Goal: Information Seeking & Learning: Learn about a topic

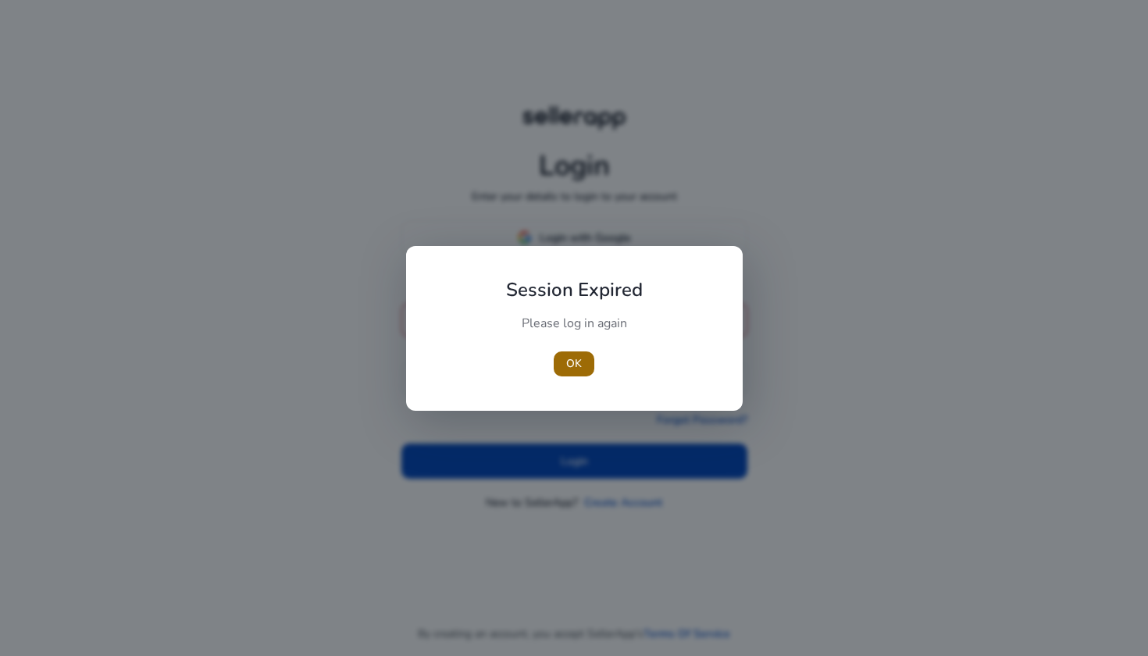
click at [580, 368] on span "OK" at bounding box center [574, 363] width 16 height 16
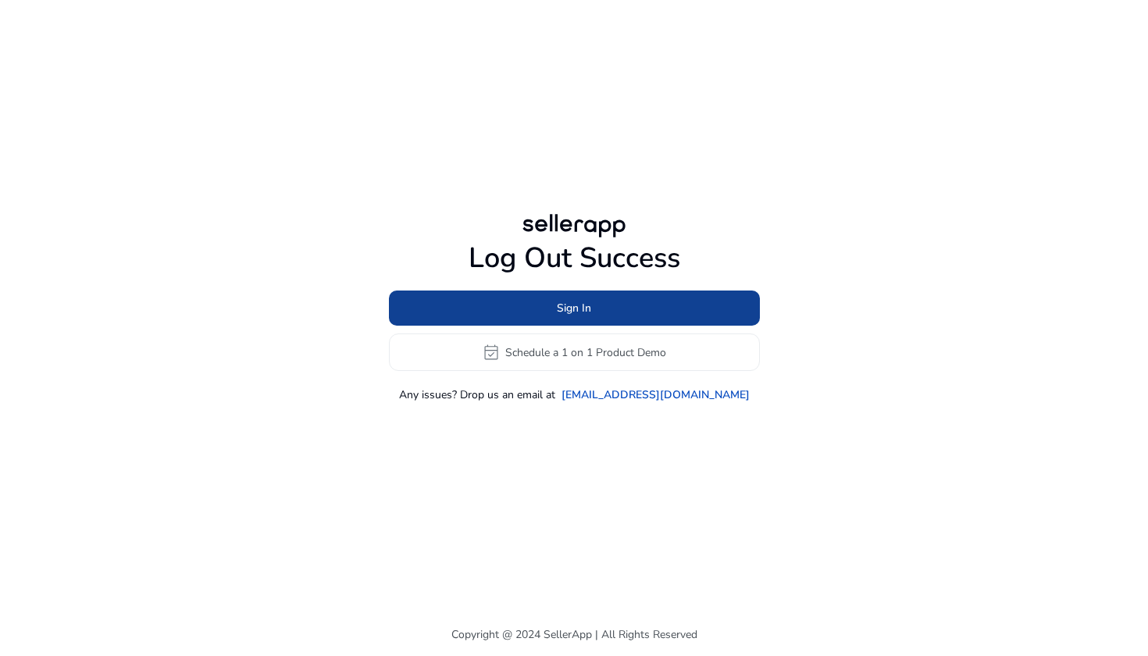
click at [573, 318] on span at bounding box center [574, 308] width 371 height 37
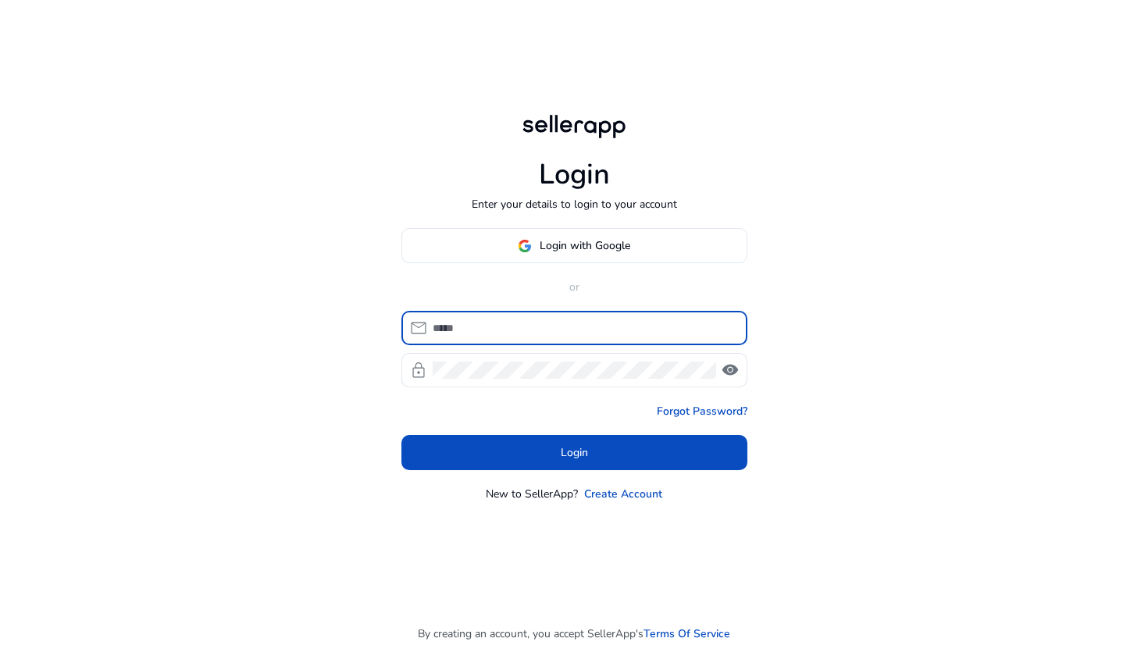
type input "**********"
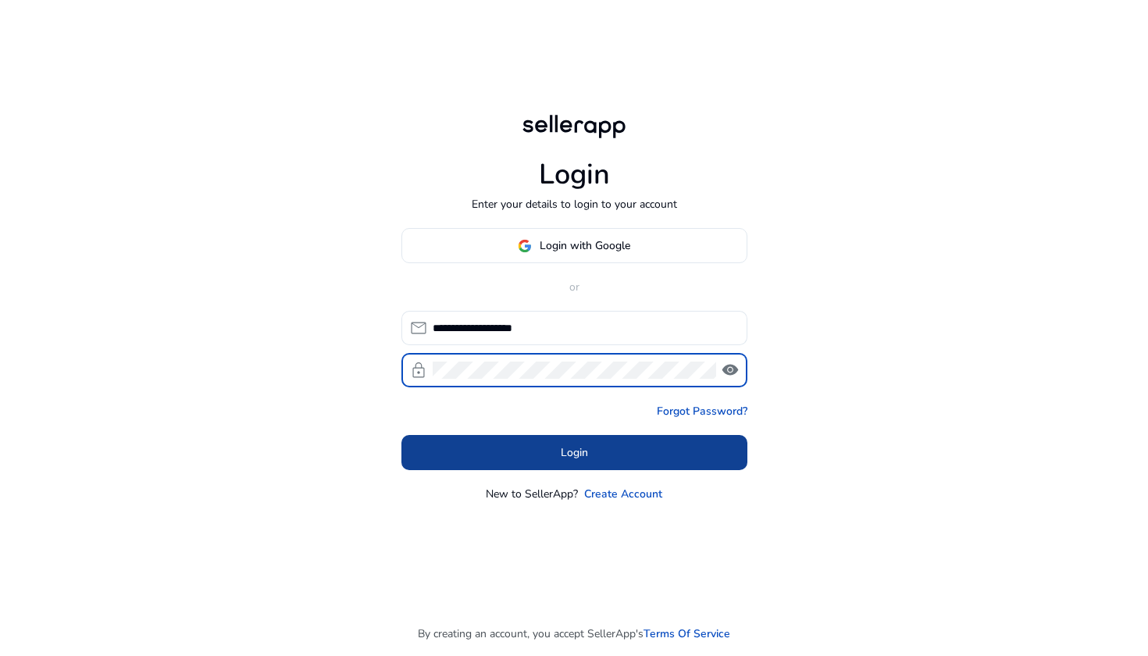
click at [597, 449] on span at bounding box center [574, 452] width 346 height 37
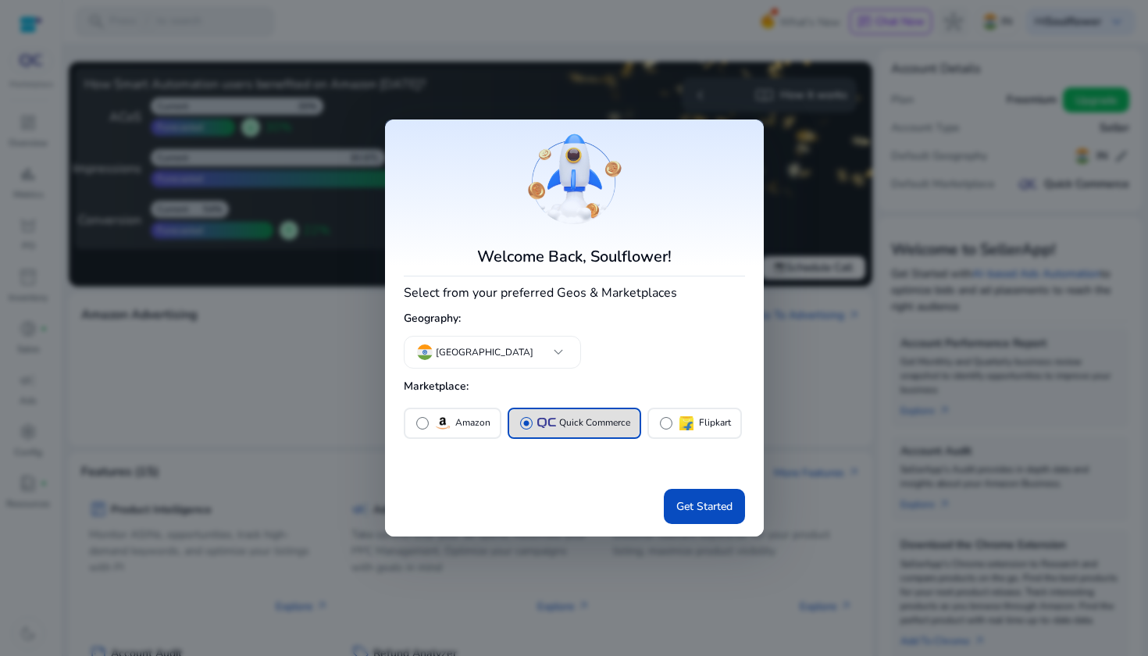
click at [702, 514] on span at bounding box center [704, 505] width 81 height 37
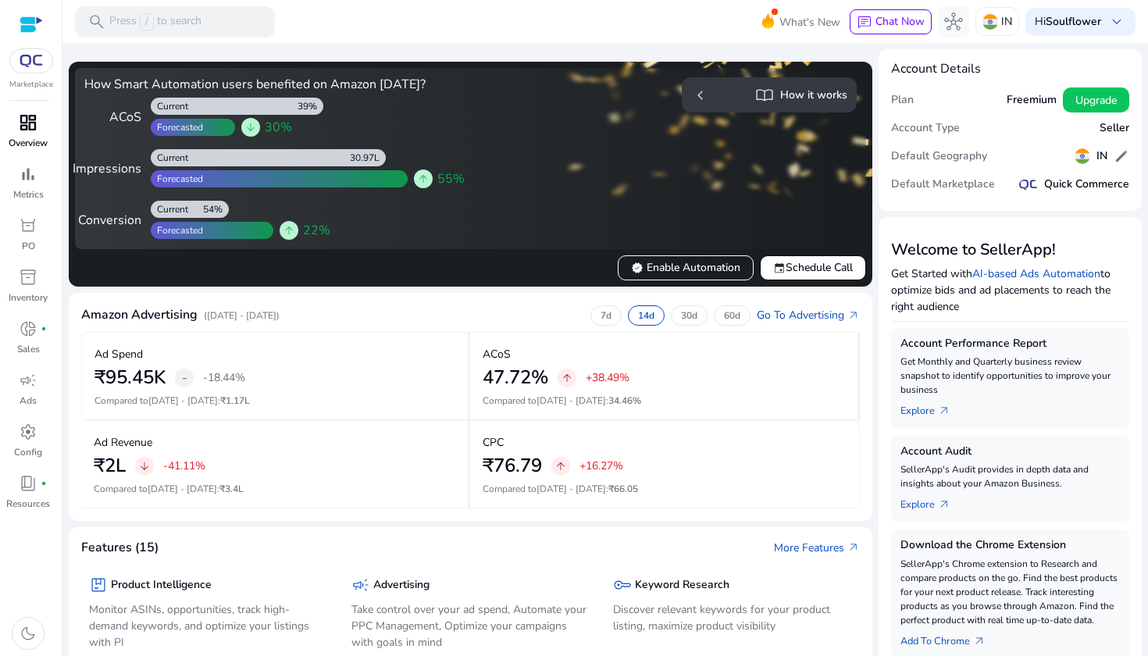
click at [33, 134] on div "dashboard" at bounding box center [28, 122] width 44 height 25
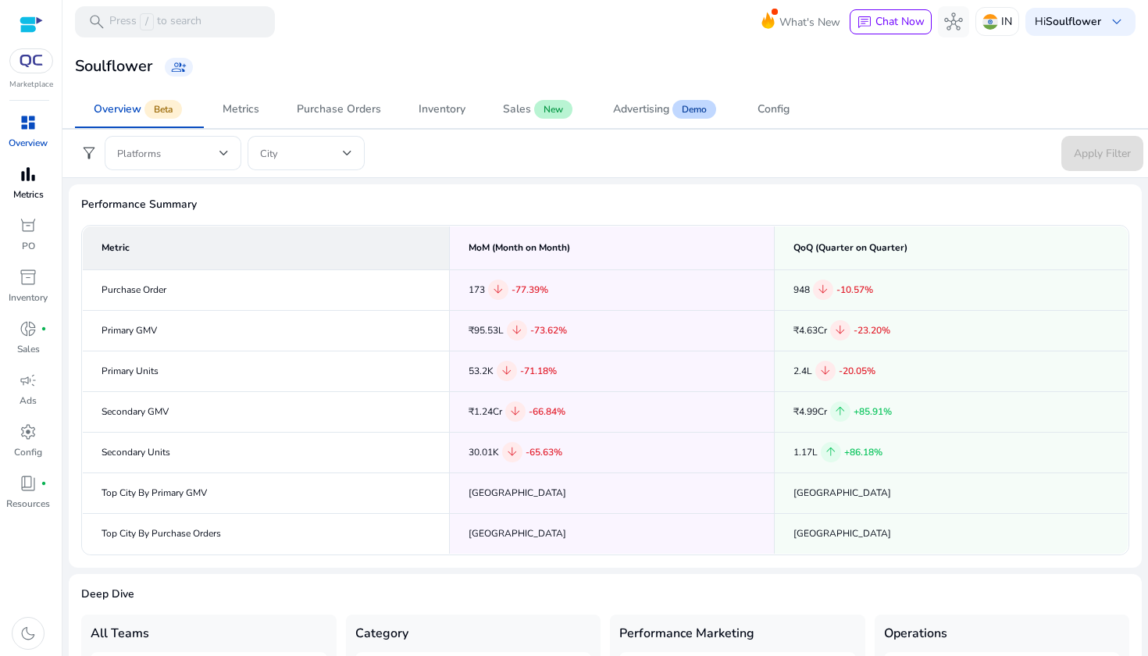
click at [25, 187] on p "Metrics" at bounding box center [28, 194] width 30 height 14
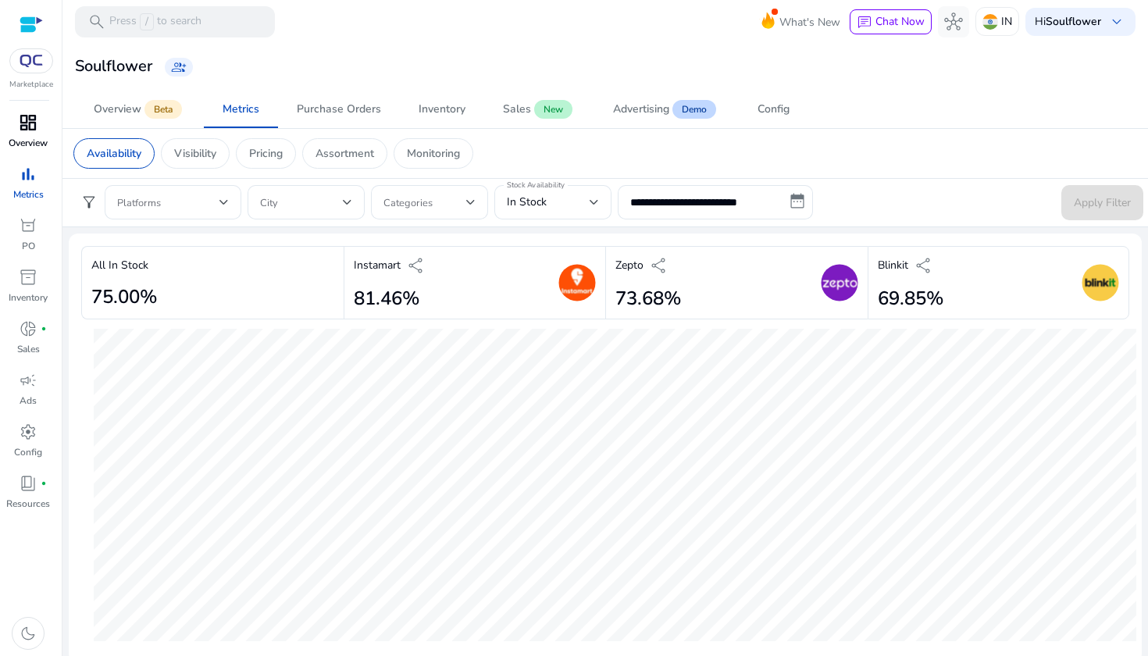
click at [27, 139] on p "Overview" at bounding box center [28, 143] width 39 height 14
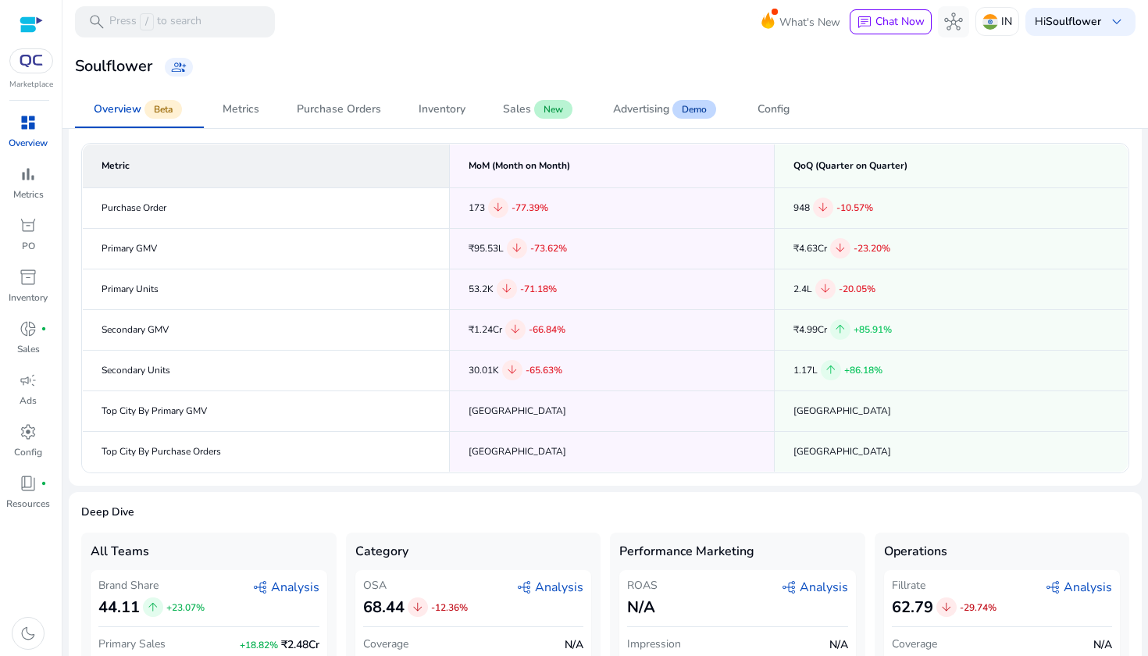
scroll to position [87, 0]
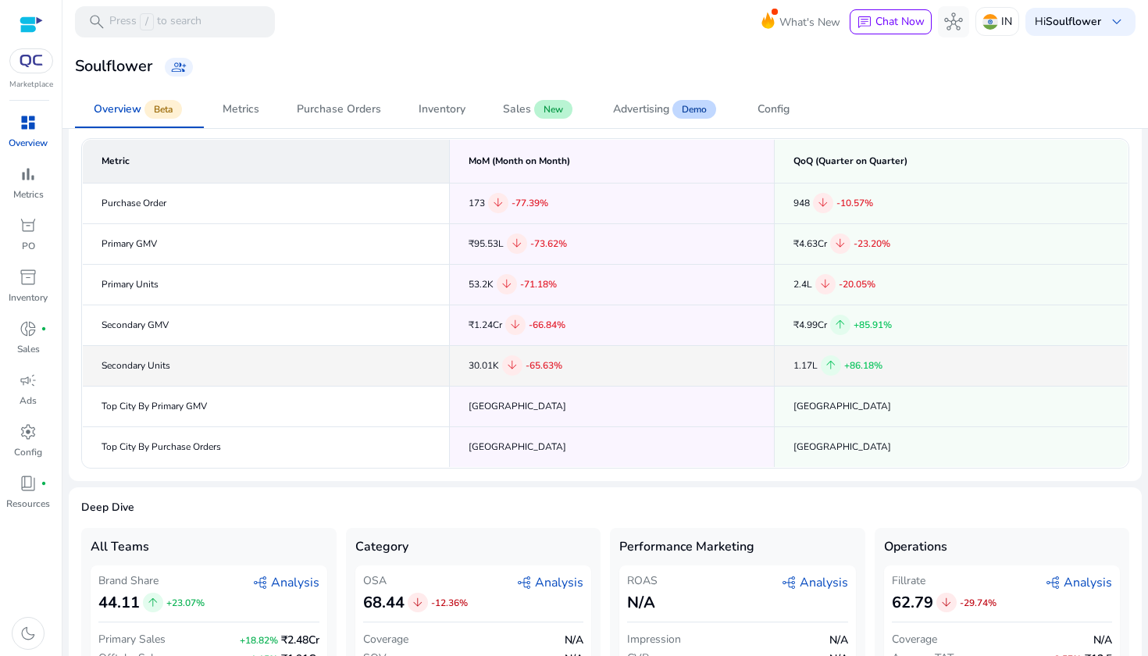
click at [854, 366] on span "+86.18%" at bounding box center [863, 365] width 38 height 12
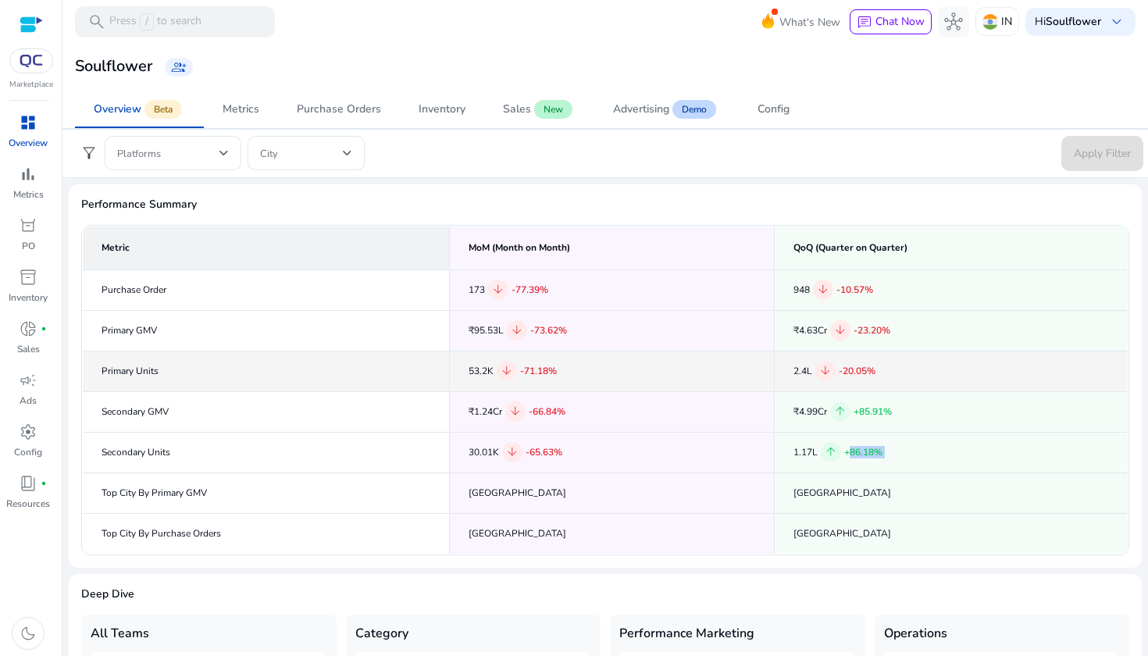
scroll to position [38, 0]
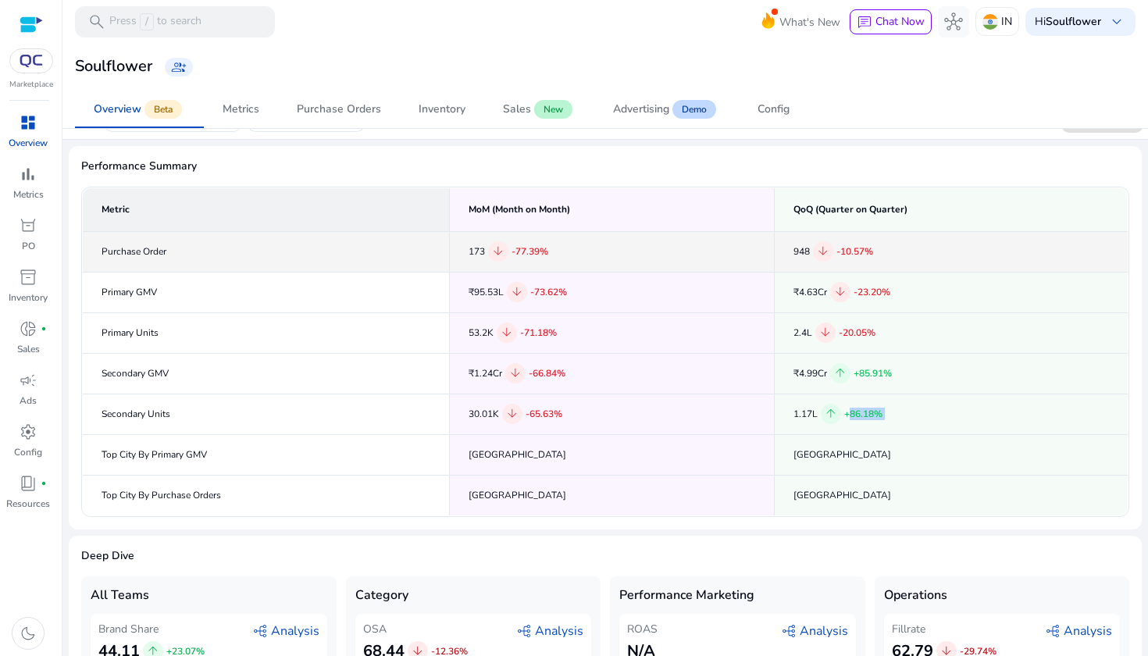
click at [850, 252] on span "-10.57%" at bounding box center [854, 251] width 37 height 12
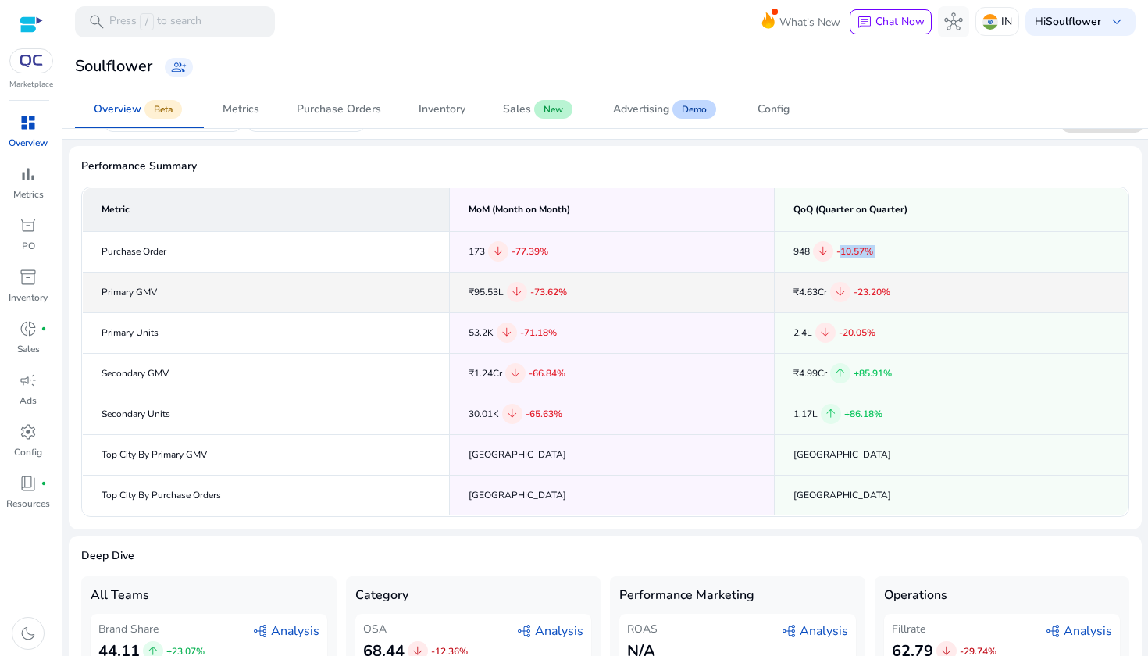
click at [885, 295] on span "-23.20%" at bounding box center [871, 292] width 37 height 12
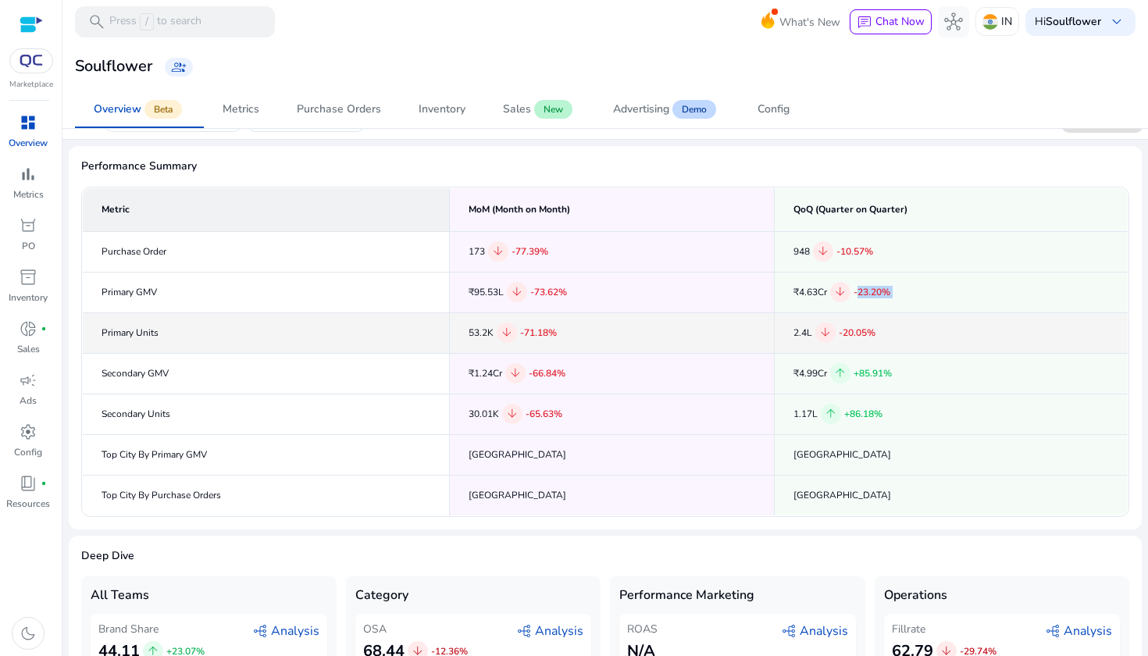
click at [860, 317] on td "2.4L arrow_downward -20.05%" at bounding box center [951, 332] width 354 height 41
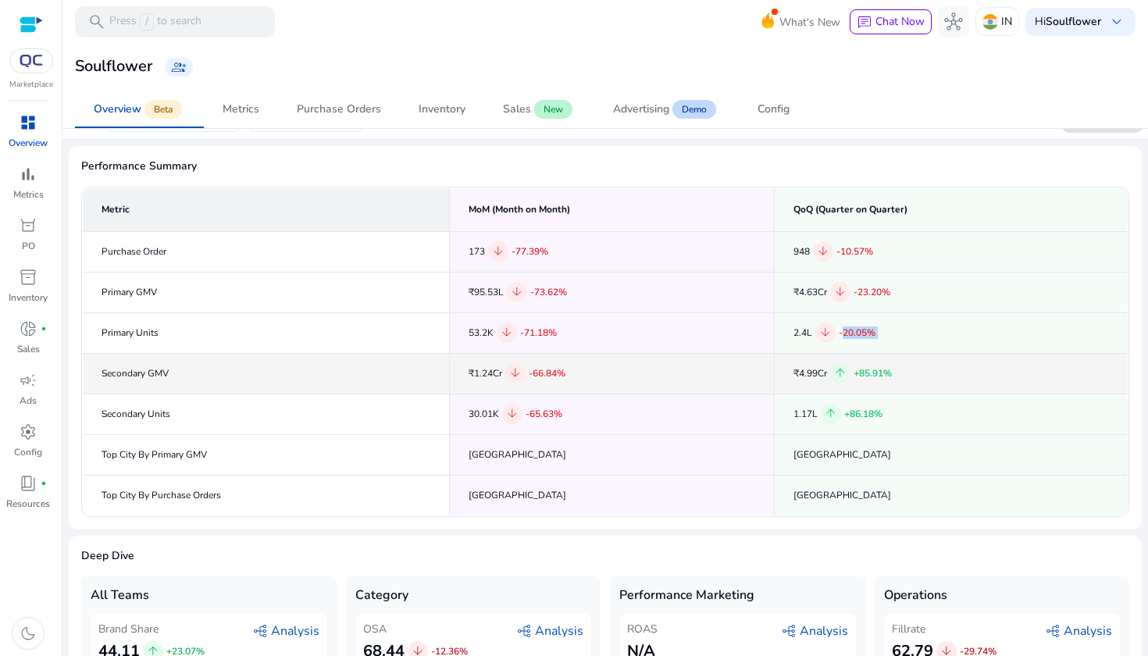
click at [888, 373] on span "+85.91%" at bounding box center [872, 373] width 38 height 12
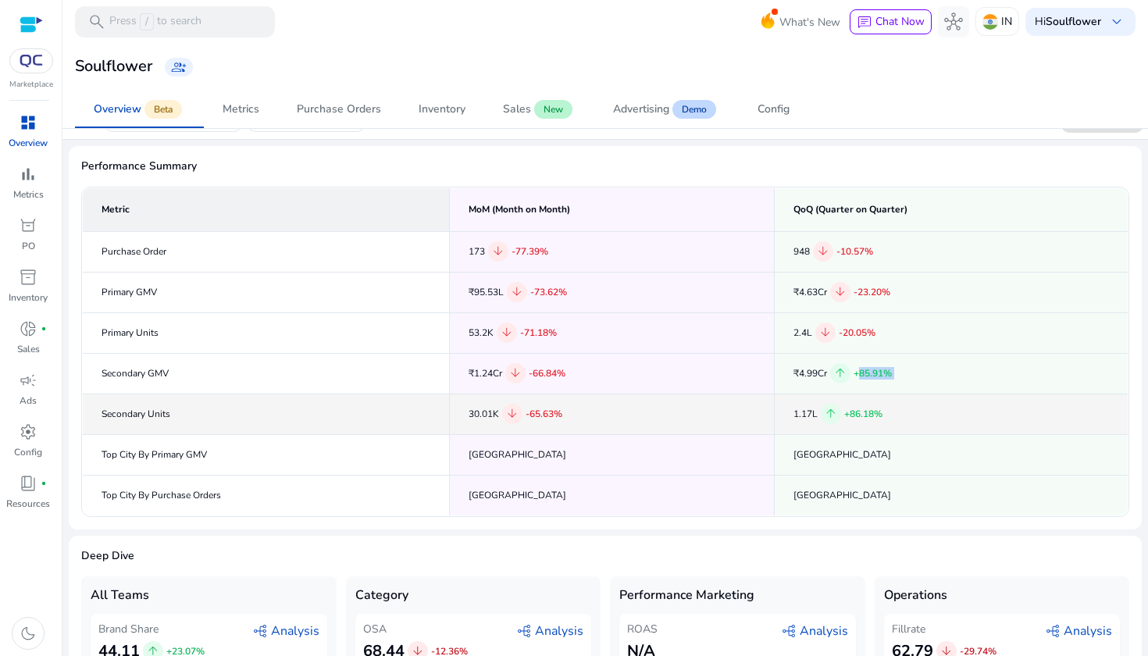
scroll to position [61, 0]
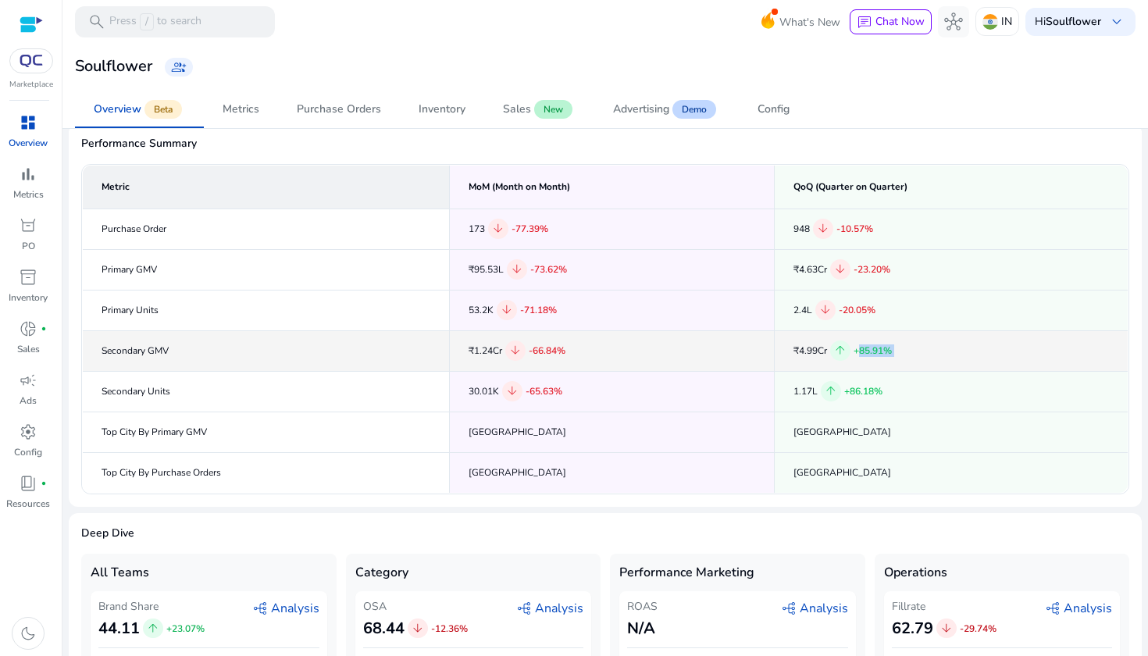
click at [857, 353] on span "+85.91%" at bounding box center [872, 350] width 38 height 12
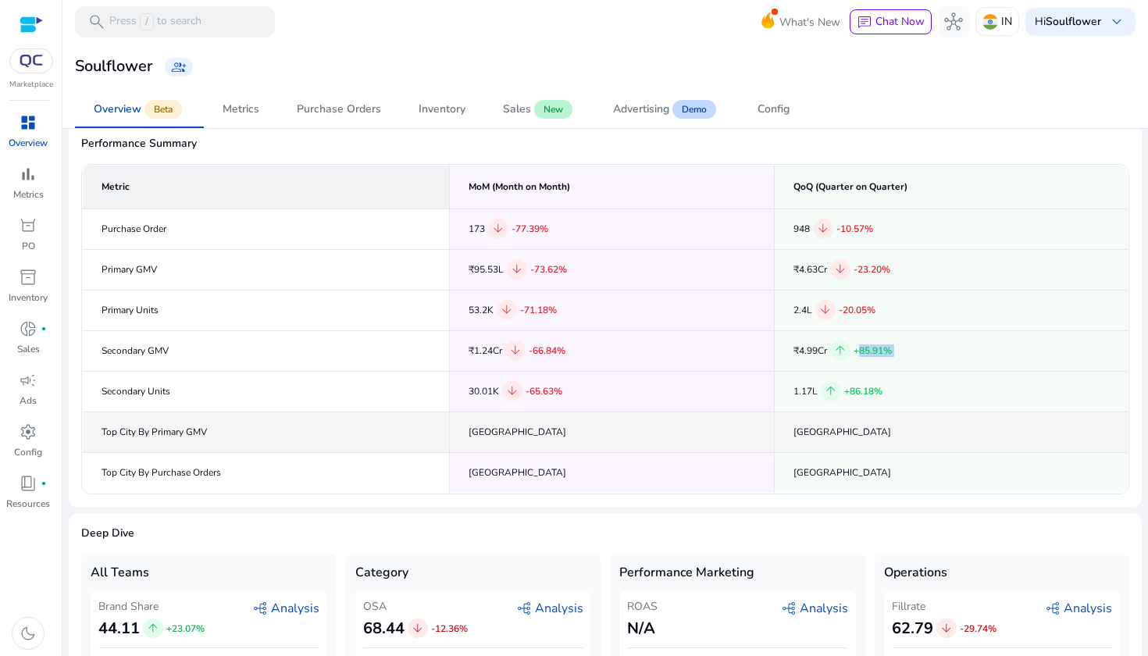
click at [675, 422] on td "[GEOGRAPHIC_DATA]" at bounding box center [611, 431] width 325 height 41
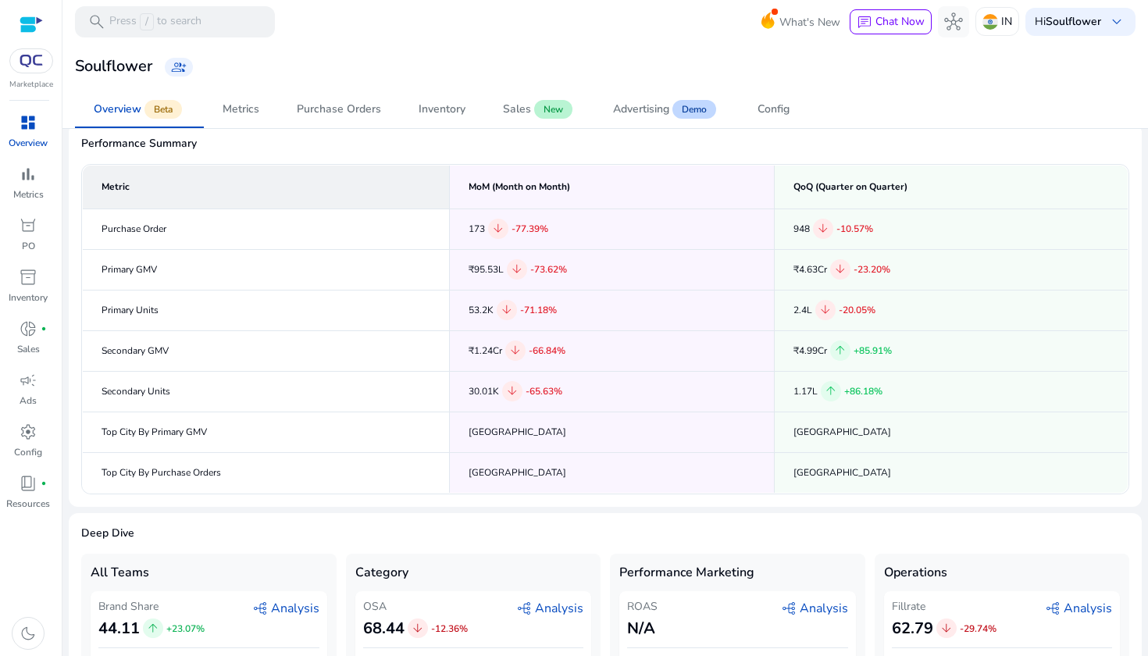
click at [657, 498] on mat-card "Performance Summary Metric MoM (Month on Month) QoQ (Quarter on Quarter) Purcha…" at bounding box center [605, 314] width 1073 height 383
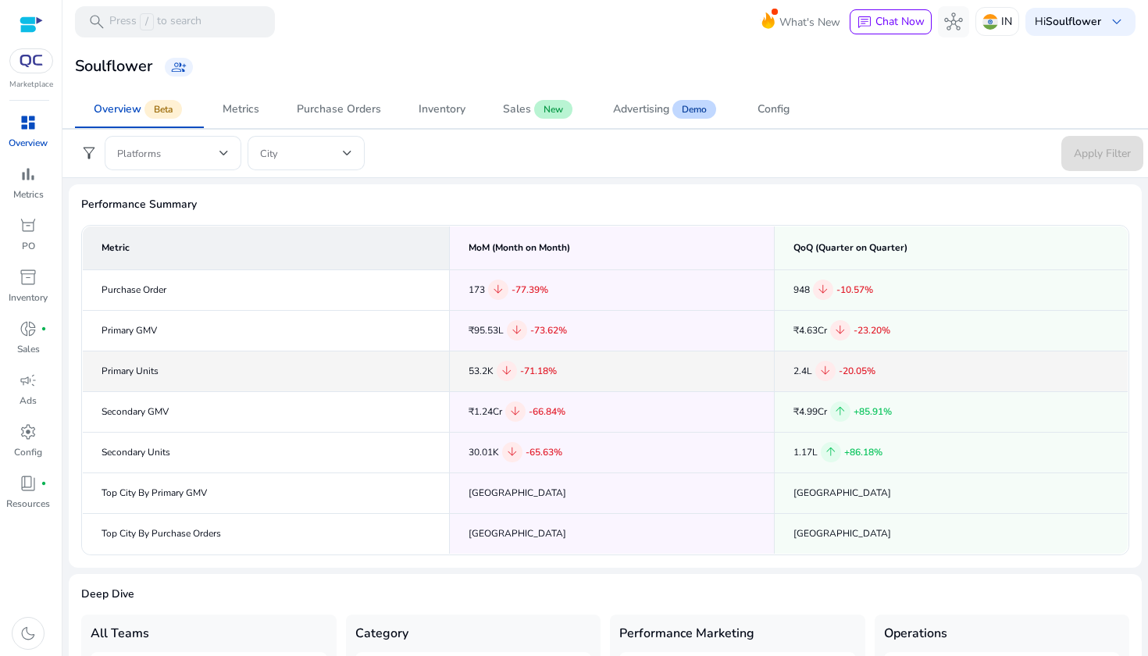
scroll to position [0, 0]
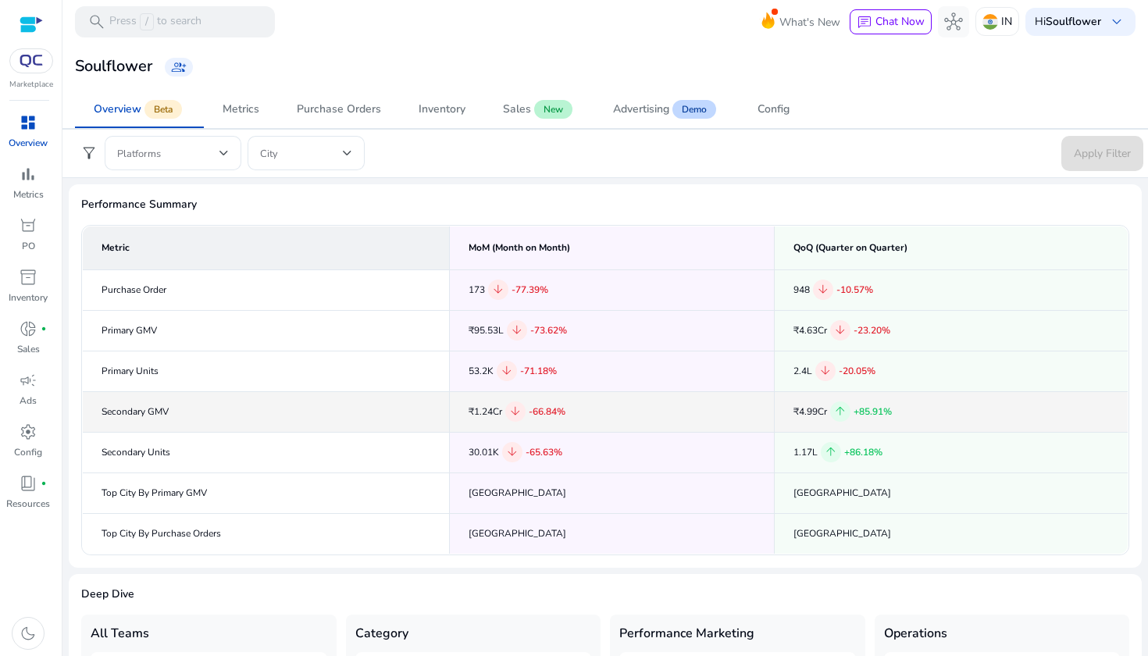
click at [866, 408] on span "+85.91%" at bounding box center [872, 411] width 38 height 12
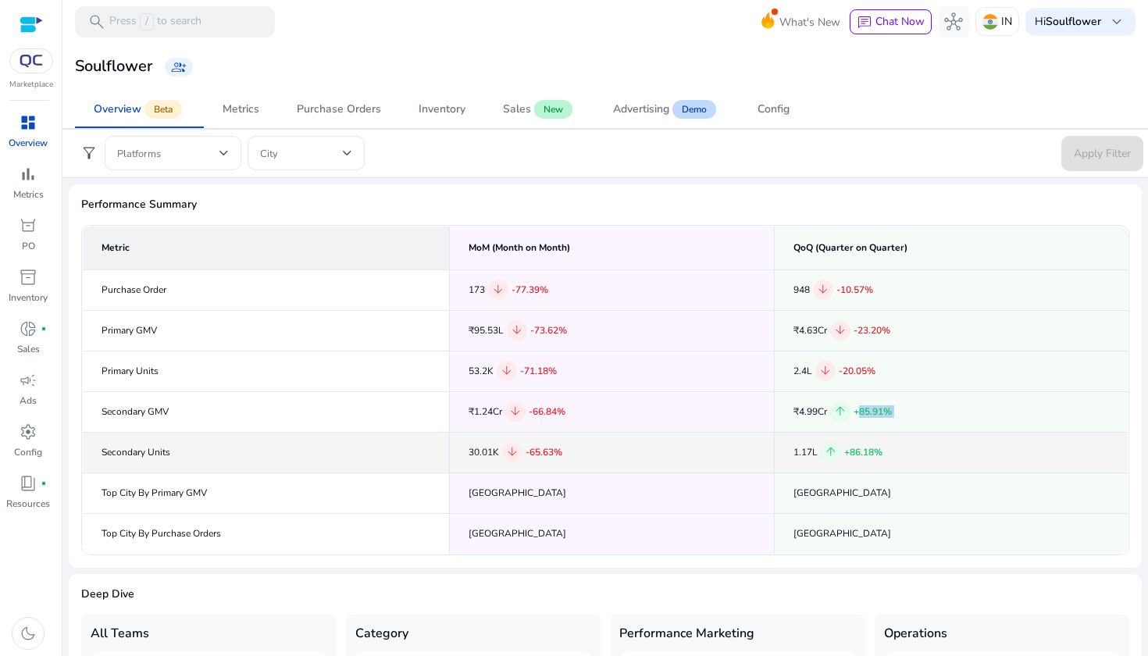
click at [864, 451] on span "+86.18%" at bounding box center [863, 452] width 38 height 12
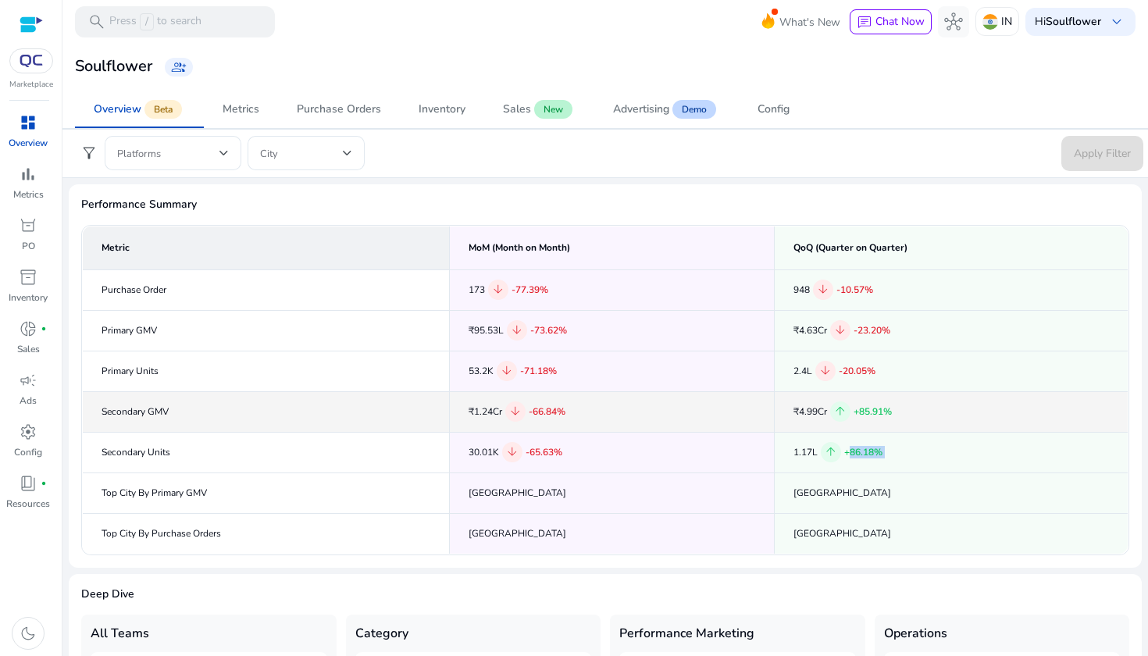
click at [865, 411] on span "+85.91%" at bounding box center [872, 411] width 38 height 12
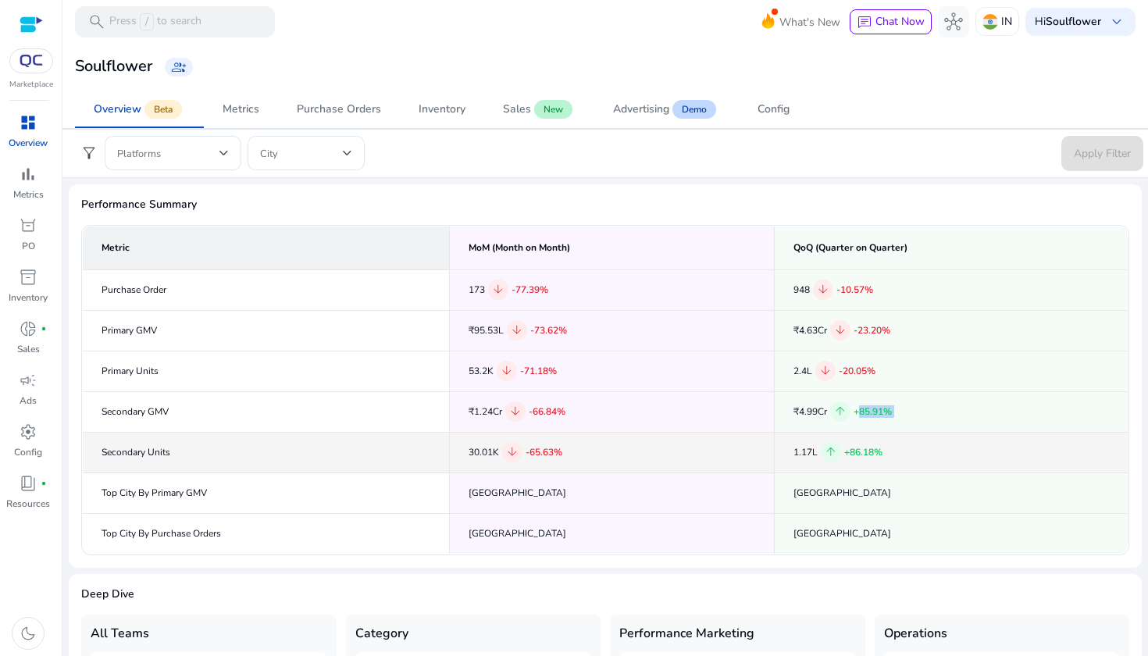
click at [835, 438] on td "1.17L arrow_upward +86.18%" at bounding box center [951, 452] width 354 height 41
click at [834, 447] on span "arrow_upward" at bounding box center [831, 452] width 14 height 14
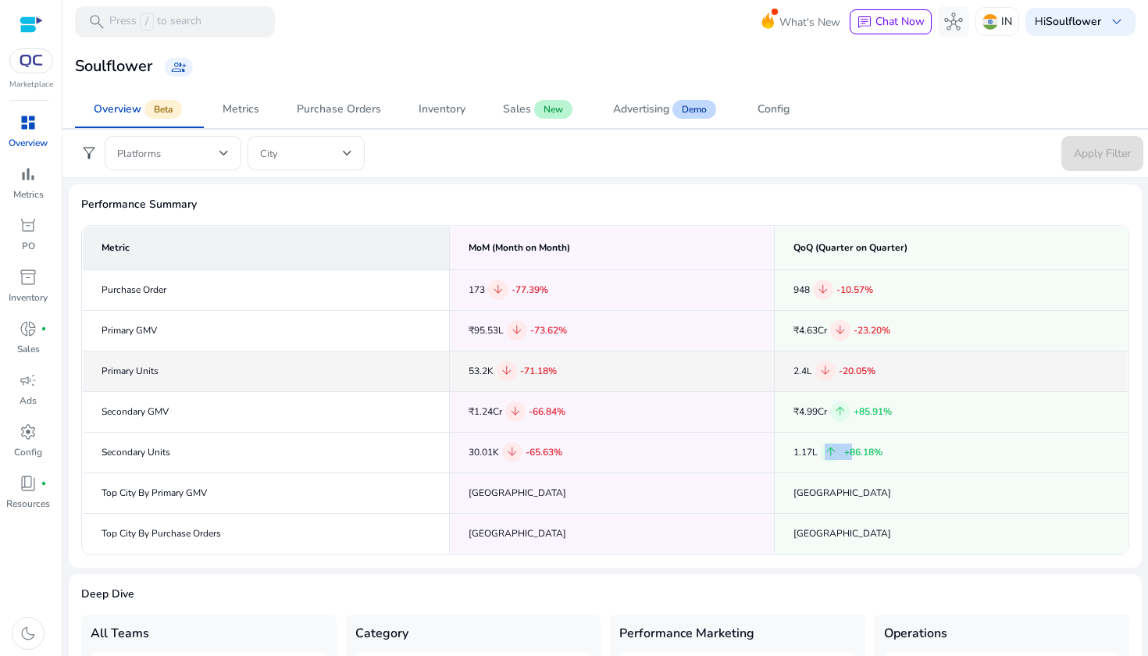
click at [827, 368] on span "arrow_downward" at bounding box center [825, 371] width 14 height 14
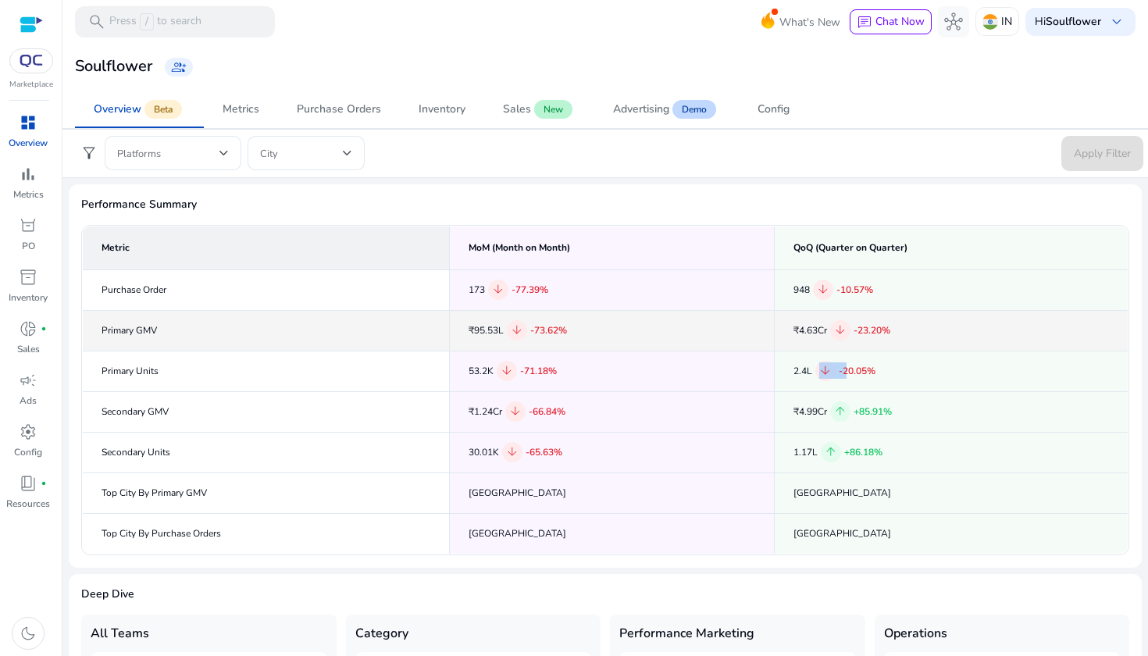
click at [836, 337] on span "arrow_downward" at bounding box center [840, 330] width 14 height 14
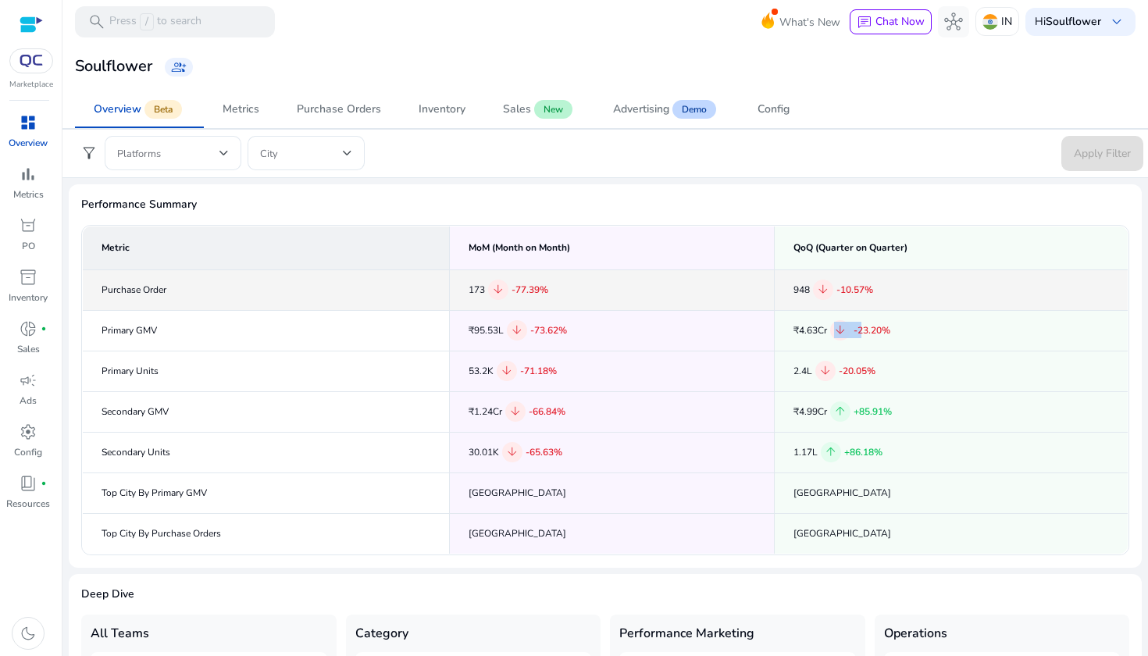
click at [823, 290] on span "arrow_downward" at bounding box center [823, 290] width 14 height 14
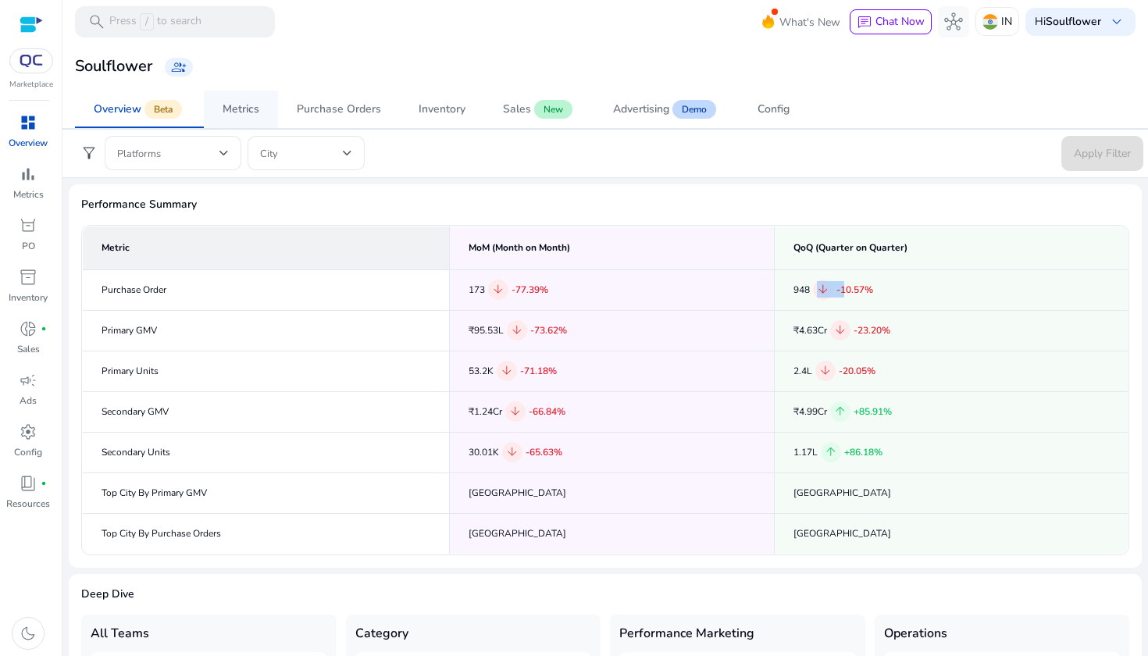
click at [244, 115] on div "Metrics" at bounding box center [241, 109] width 37 height 11
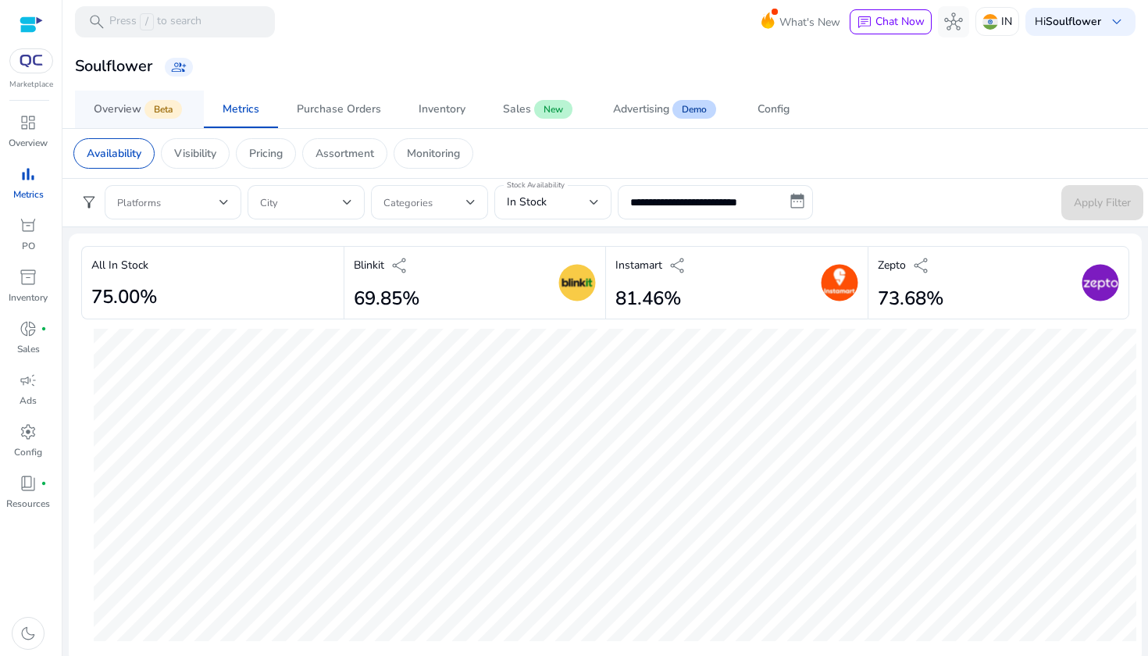
click at [126, 109] on div "Overview" at bounding box center [118, 109] width 48 height 11
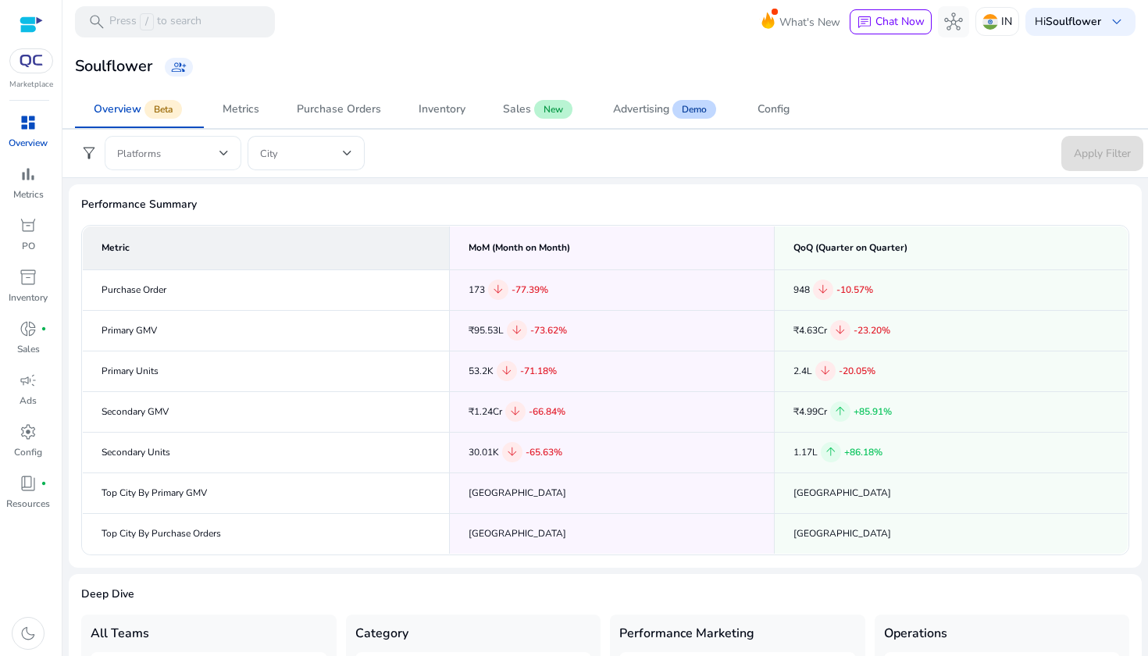
click at [180, 153] on span at bounding box center [168, 152] width 102 height 17
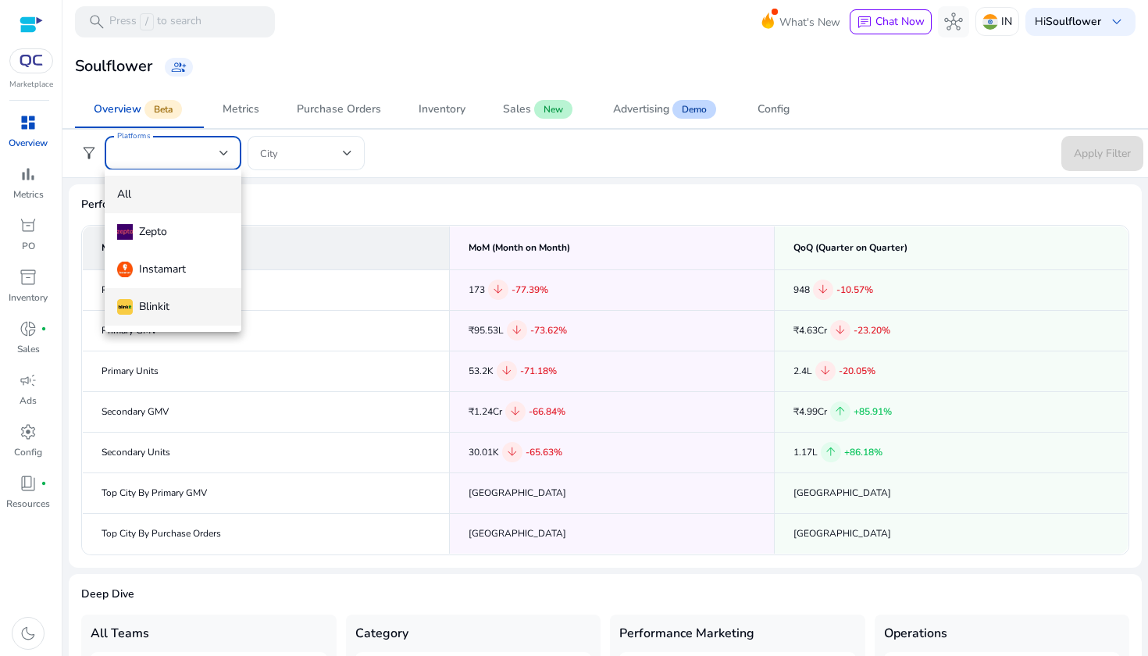
click at [159, 308] on div "Blinkit" at bounding box center [143, 306] width 52 height 17
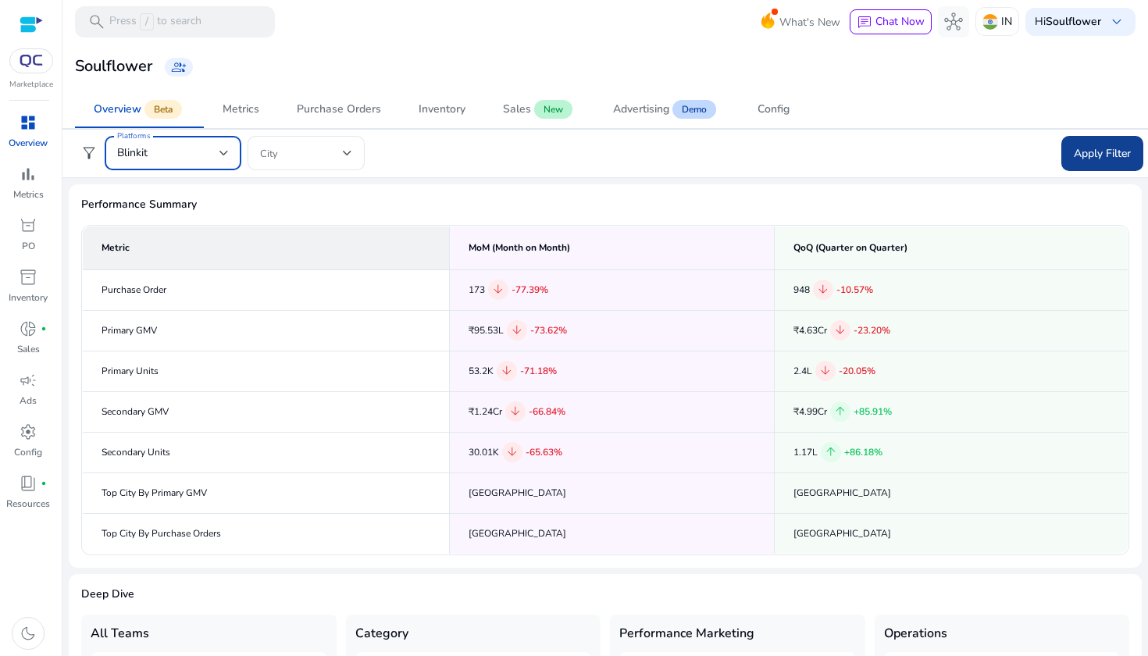
click at [1110, 145] on span "Apply Filter" at bounding box center [1102, 153] width 57 height 16
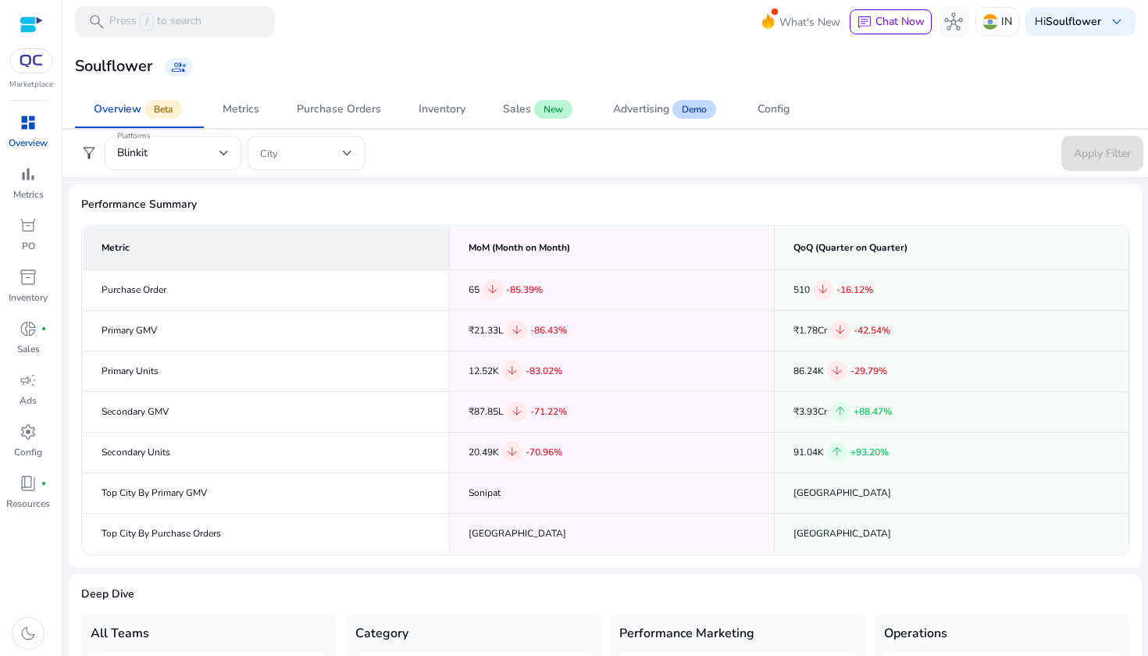
click at [186, 158] on div "Blinkit" at bounding box center [168, 152] width 102 height 17
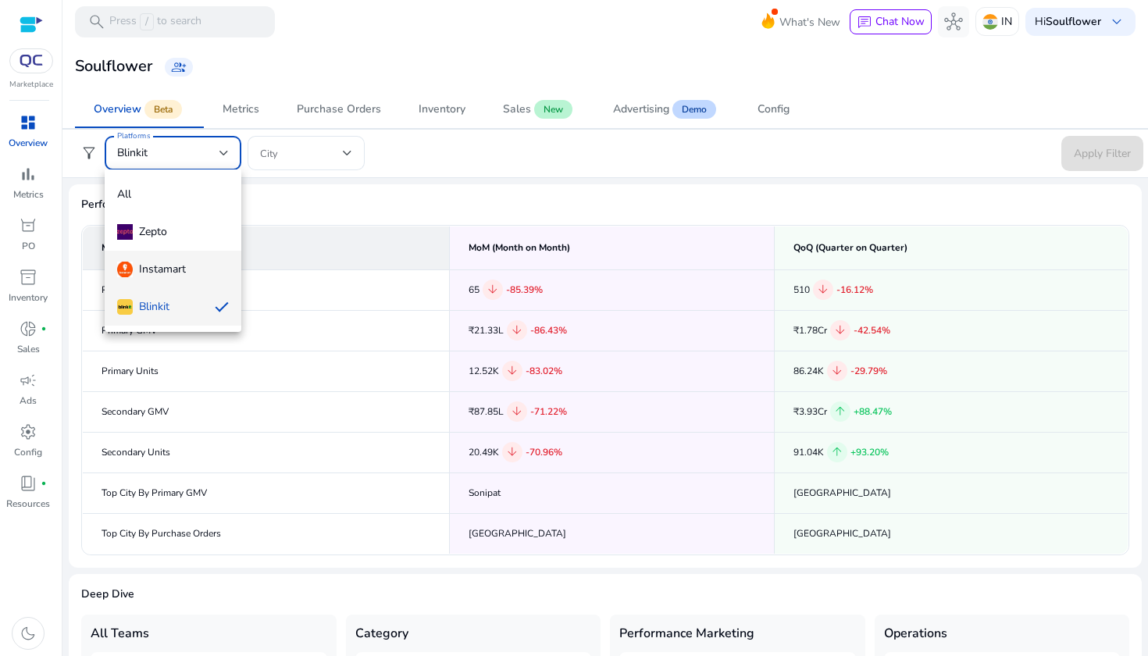
click at [156, 261] on div "Instamart" at bounding box center [151, 269] width 69 height 17
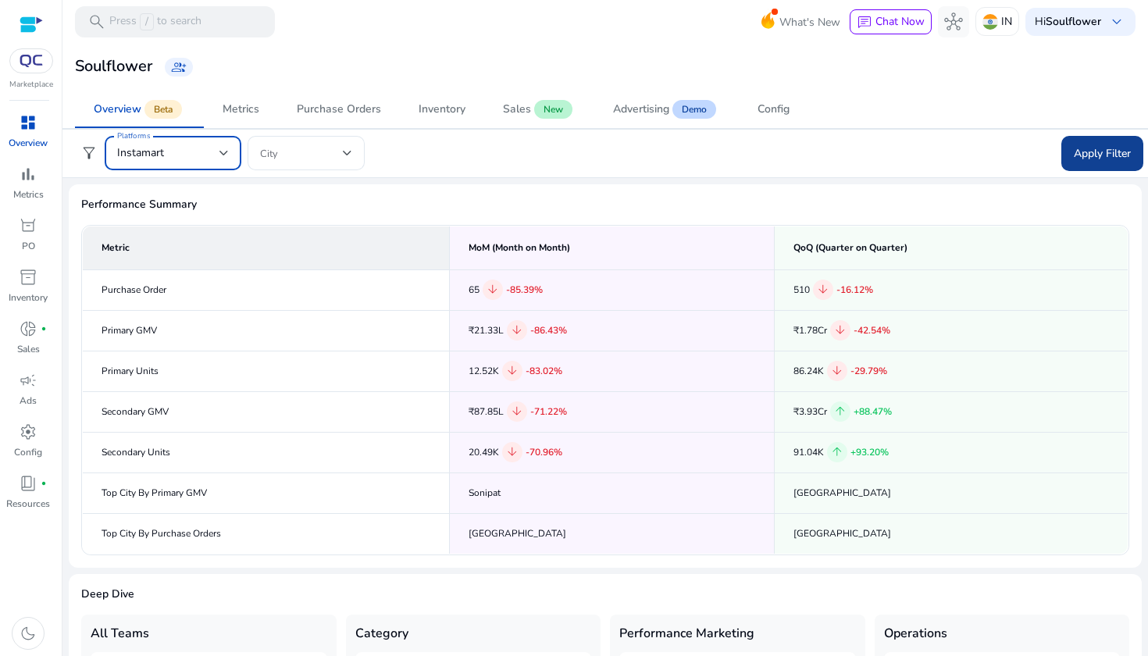
click at [1124, 141] on span at bounding box center [1102, 152] width 82 height 37
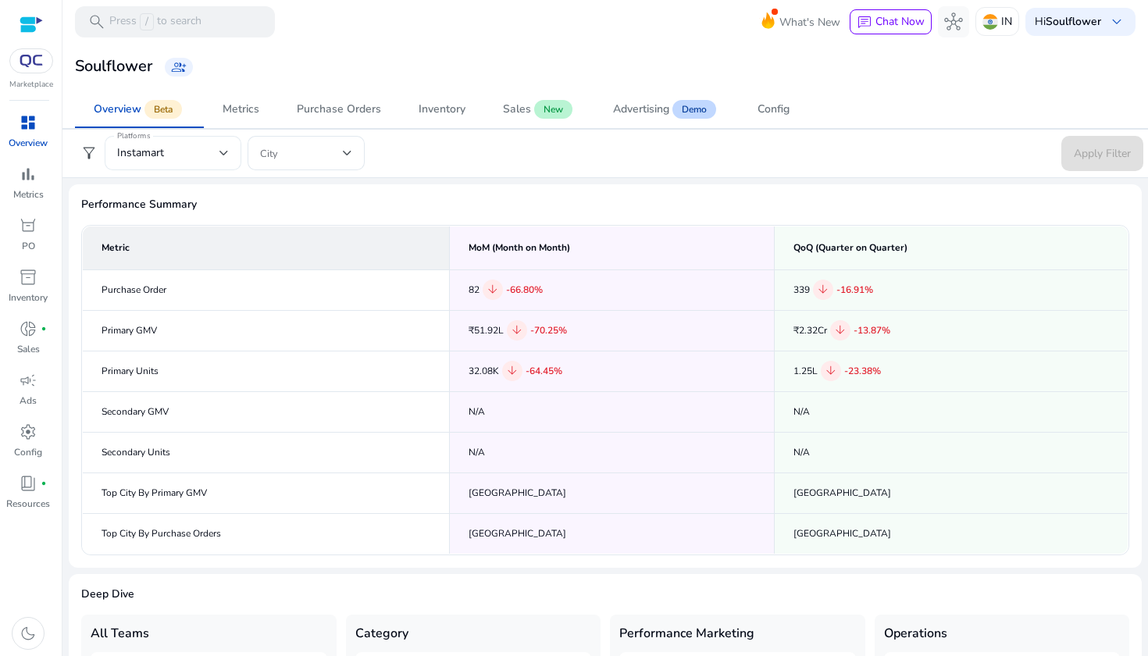
click at [172, 153] on div "Instamart" at bounding box center [168, 152] width 102 height 17
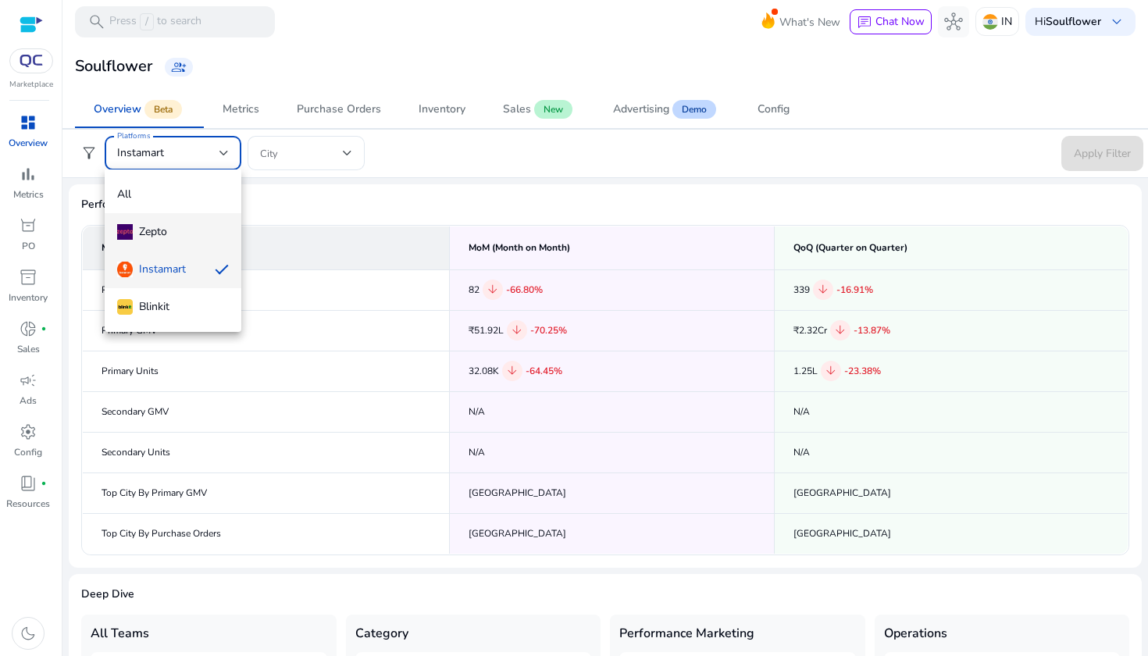
click at [152, 231] on div "Zepto" at bounding box center [142, 231] width 50 height 17
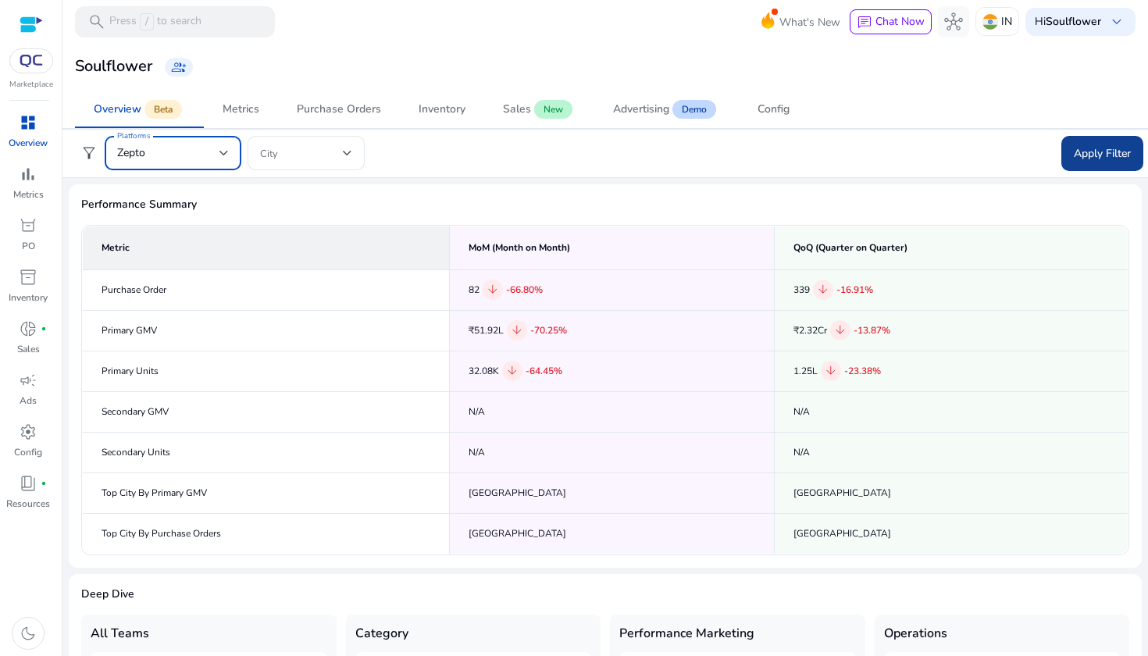
click at [1092, 156] on span "Apply Filter" at bounding box center [1102, 153] width 57 height 16
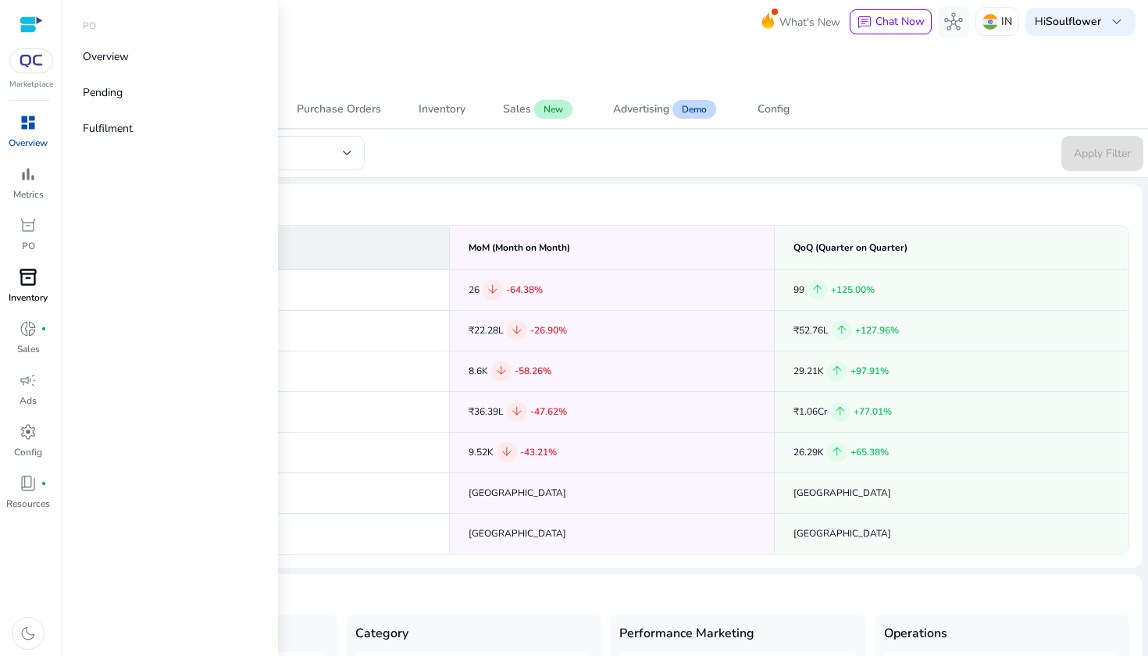
click at [29, 299] on p "Inventory" at bounding box center [28, 297] width 39 height 14
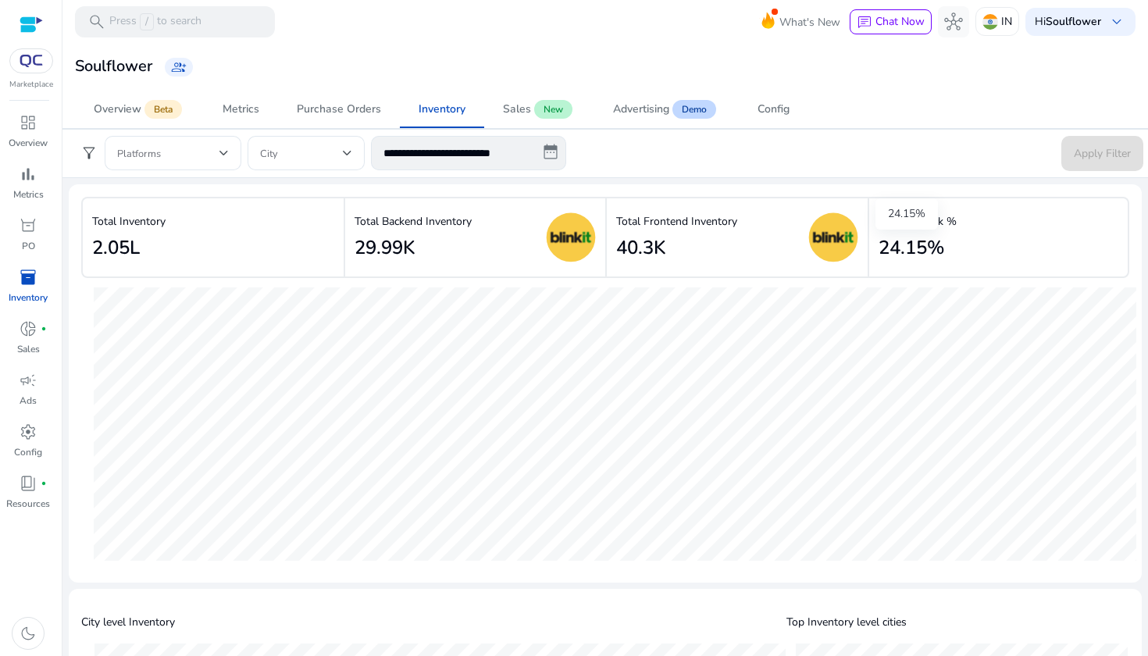
click at [917, 255] on h2 "24.15%" at bounding box center [911, 248] width 66 height 23
click at [646, 255] on h2 "40.3K" at bounding box center [640, 248] width 49 height 23
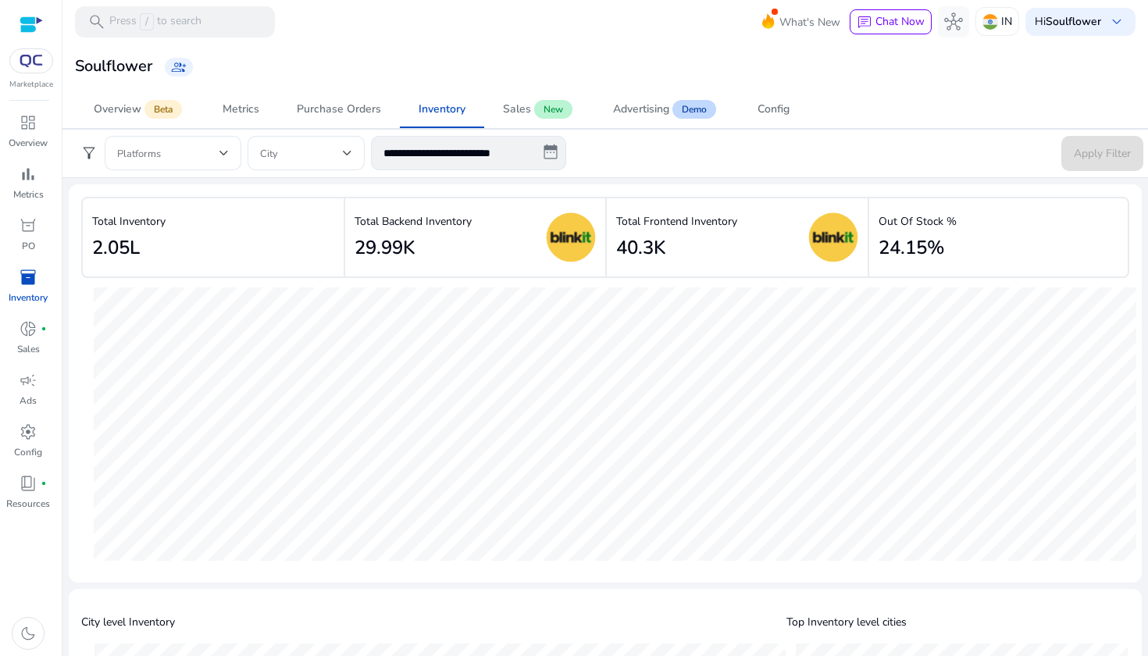
click at [646, 255] on h2 "40.3K" at bounding box center [640, 248] width 49 height 23
click at [376, 249] on h2 "29.99K" at bounding box center [384, 248] width 60 height 23
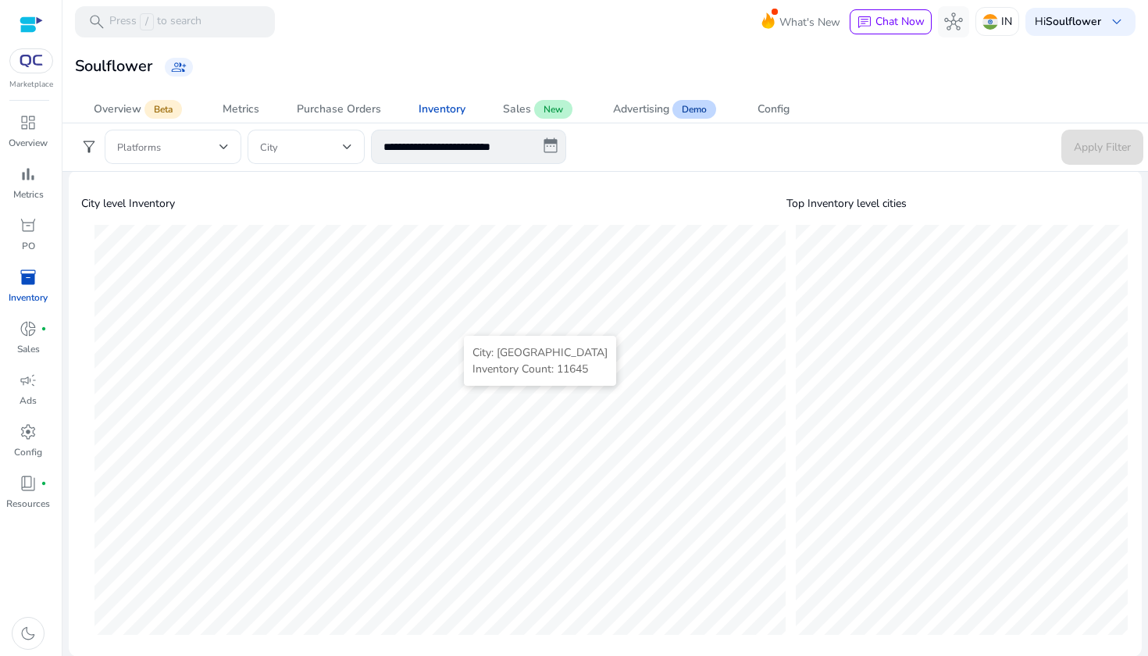
scroll to position [418, 0]
click at [34, 333] on span "donut_small" at bounding box center [28, 328] width 19 height 19
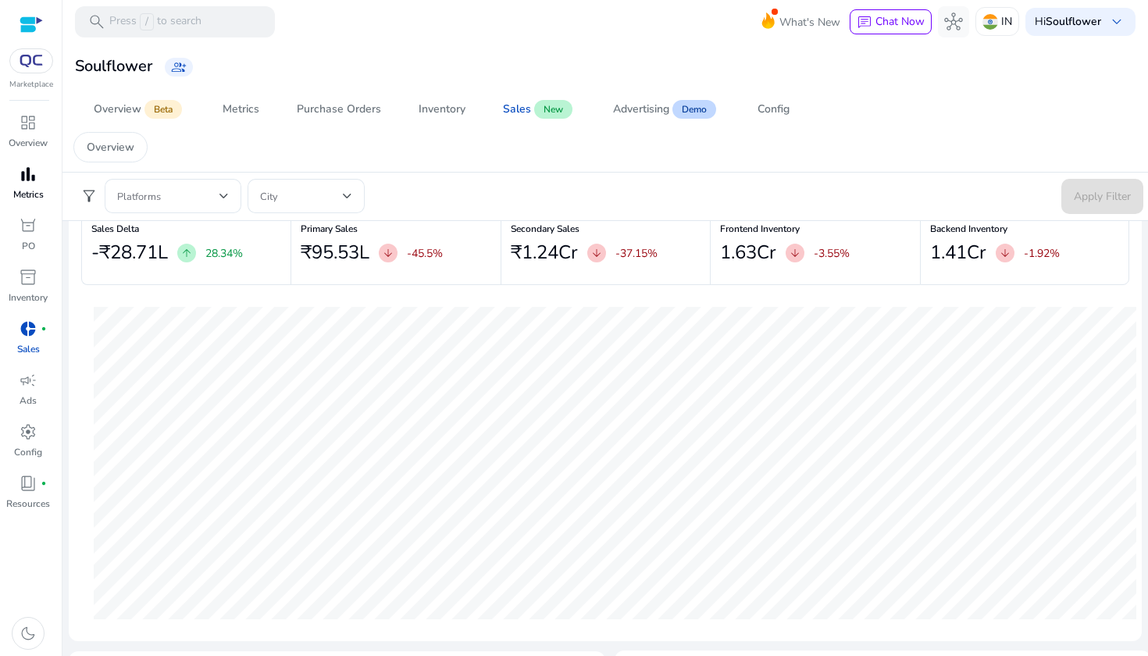
click at [23, 196] on p "Metrics" at bounding box center [28, 194] width 30 height 14
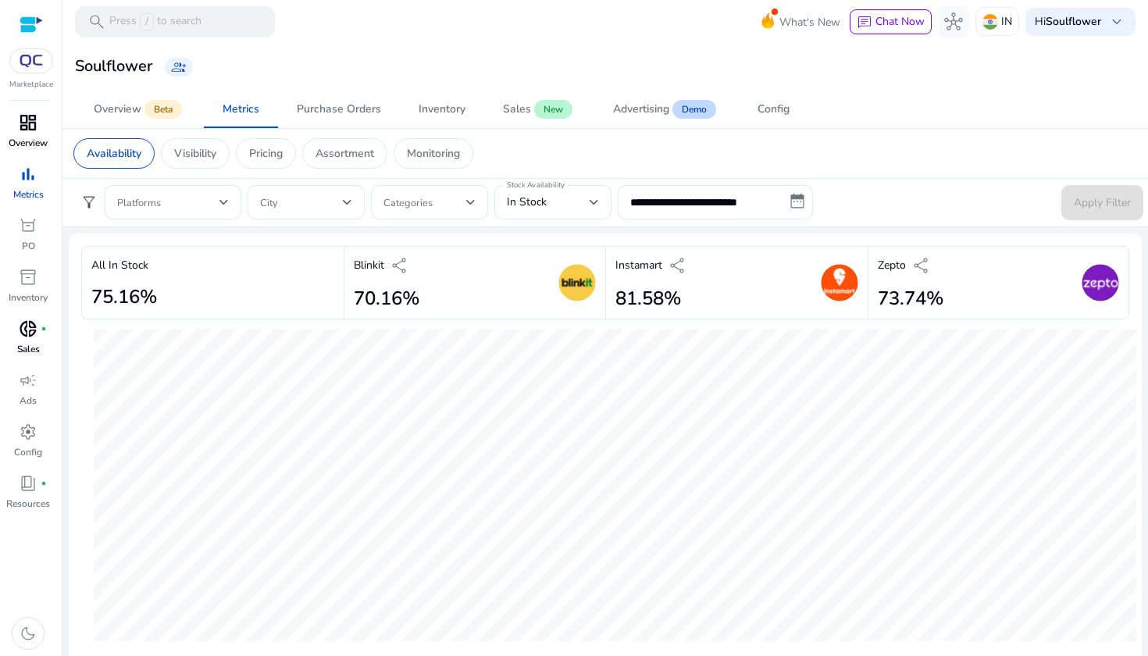
click at [28, 135] on link "dashboard Overview" at bounding box center [28, 136] width 56 height 52
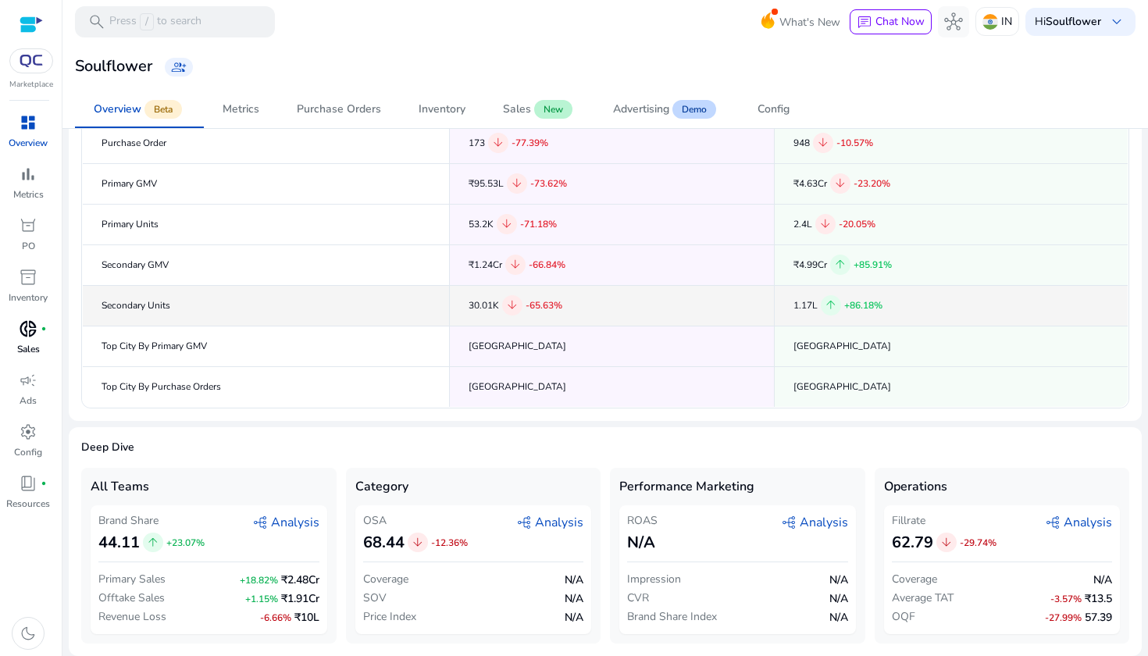
scroll to position [145, 0]
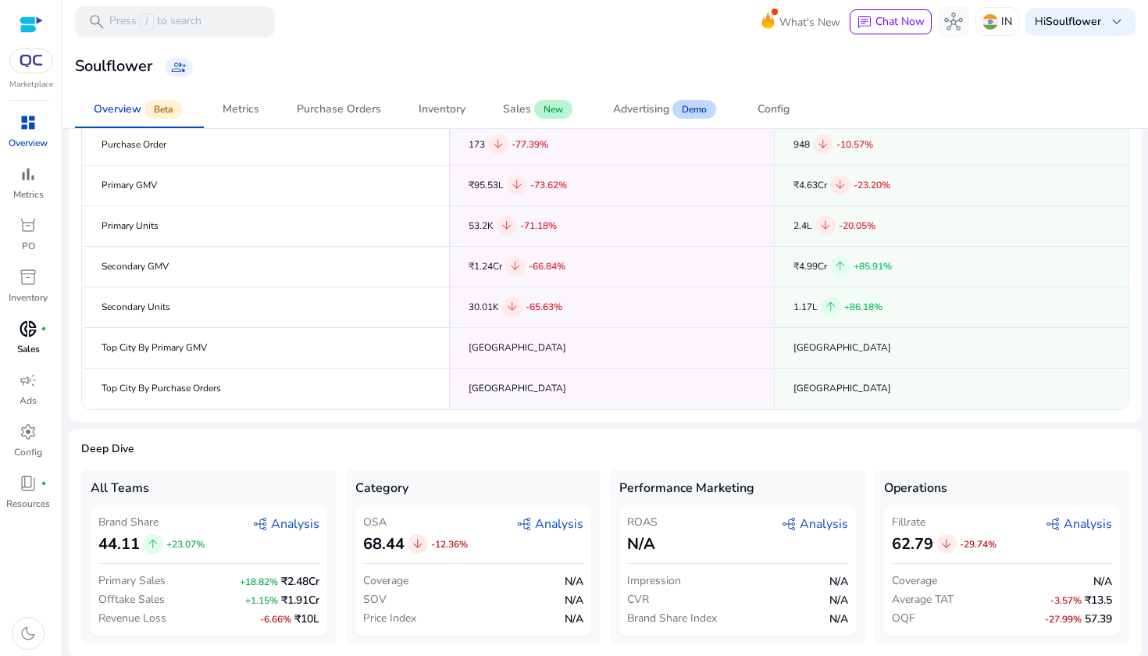
click at [1079, 523] on span "graph_2 Analysis" at bounding box center [1078, 524] width 67 height 19
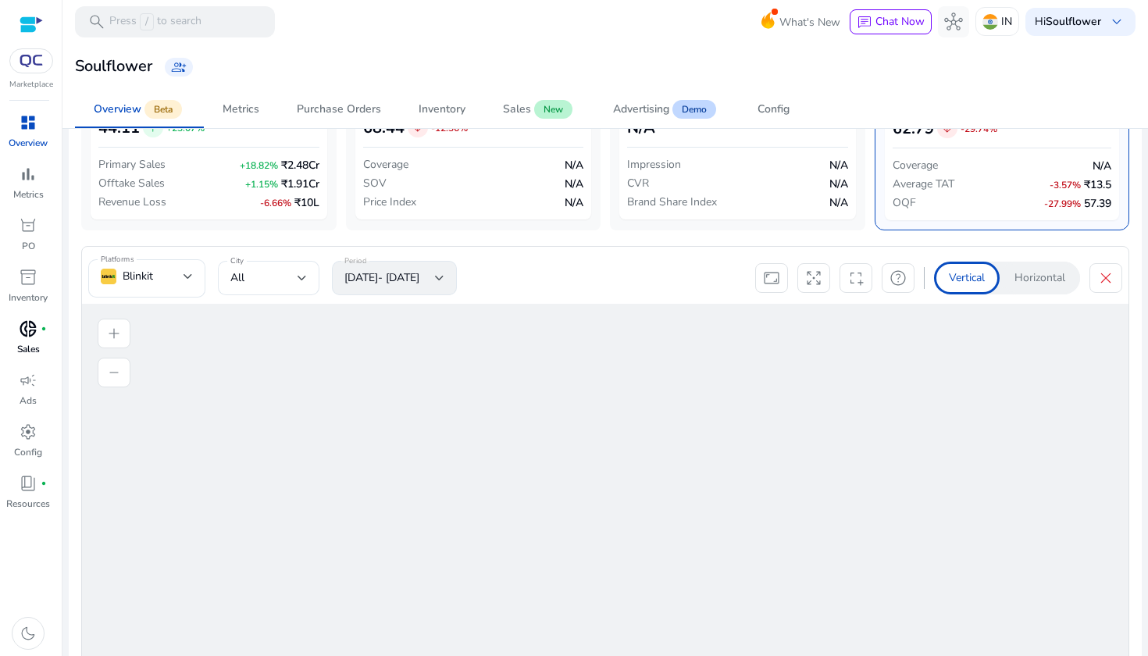
scroll to position [662, 0]
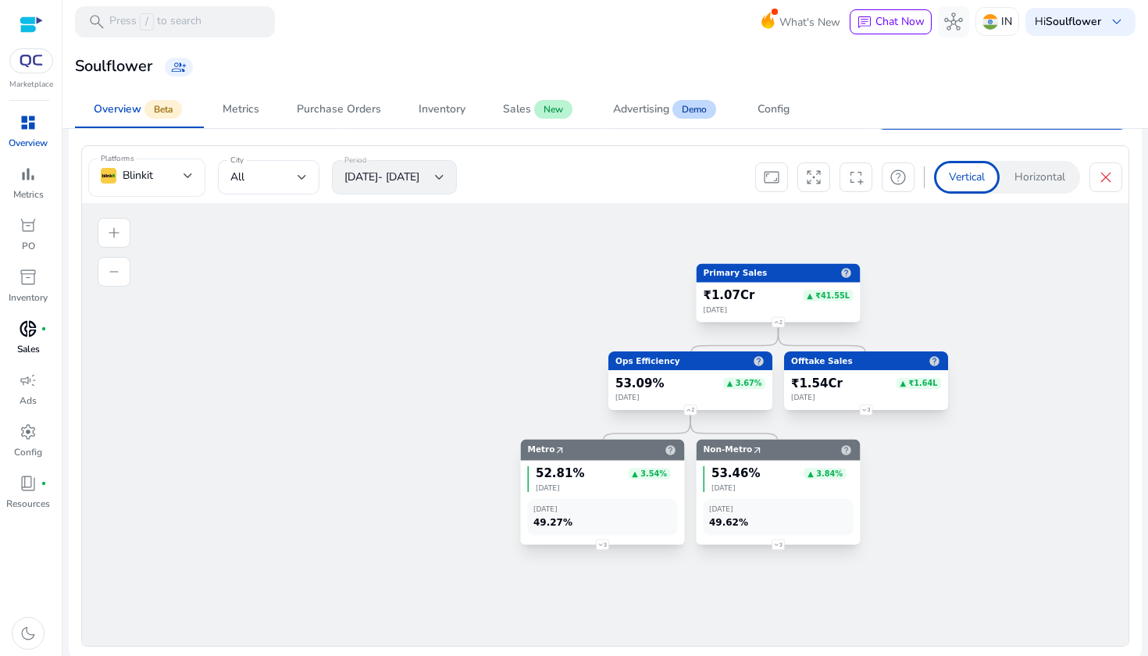
click at [147, 169] on div "Blinkit" at bounding box center [142, 175] width 83 height 17
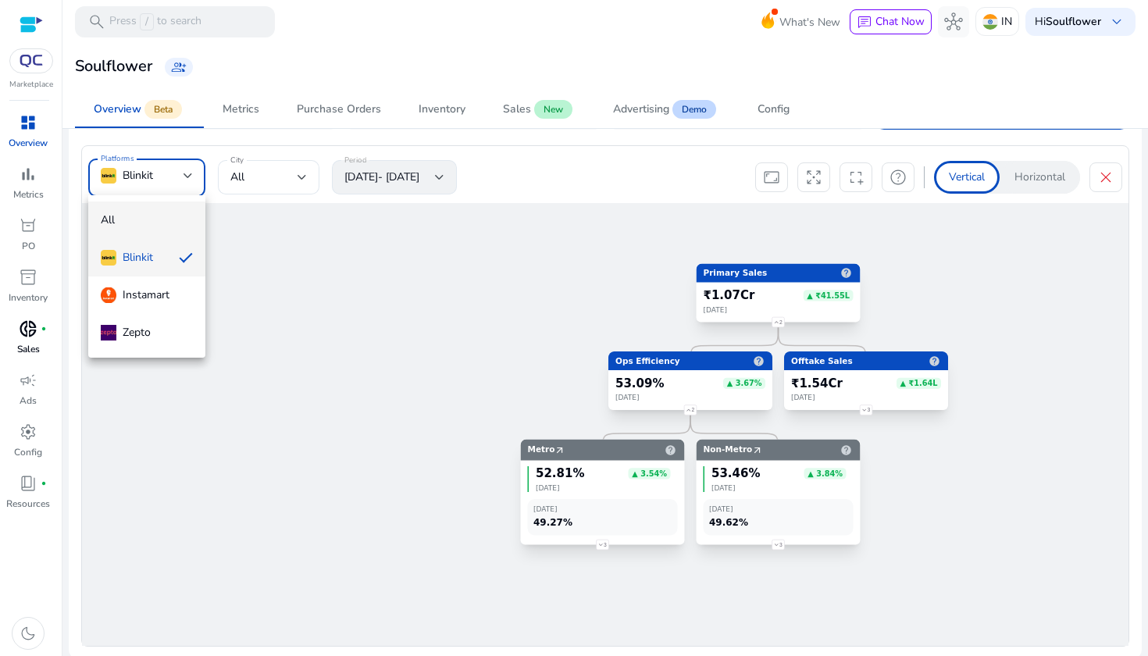
click at [109, 227] on span "All" at bounding box center [147, 220] width 92 height 17
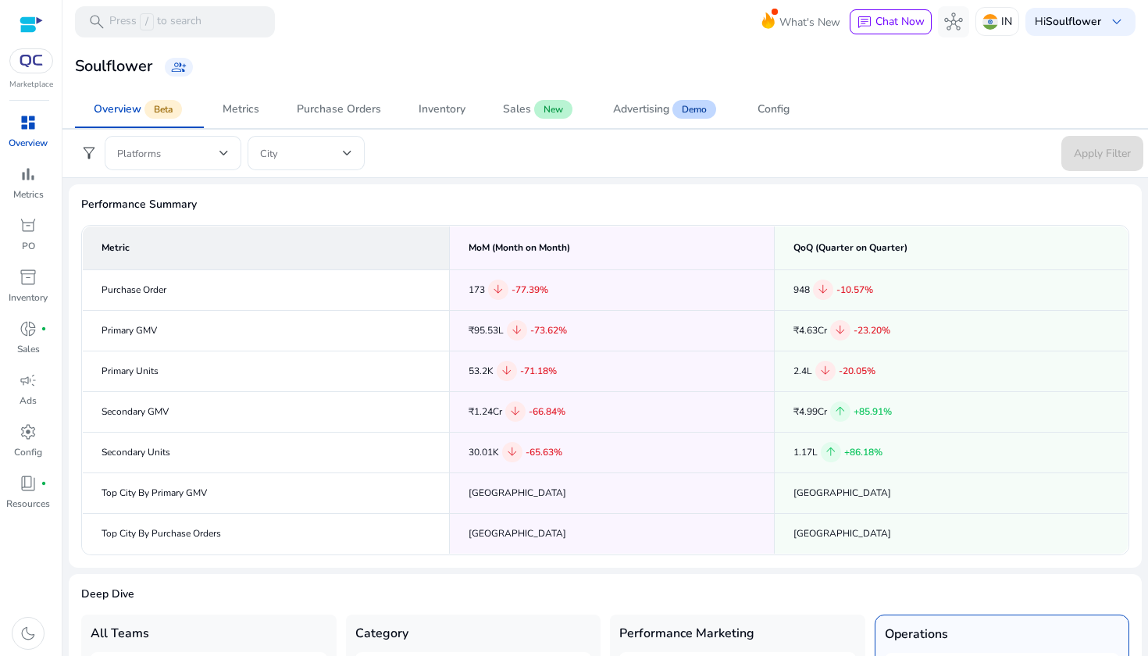
scroll to position [662, 0]
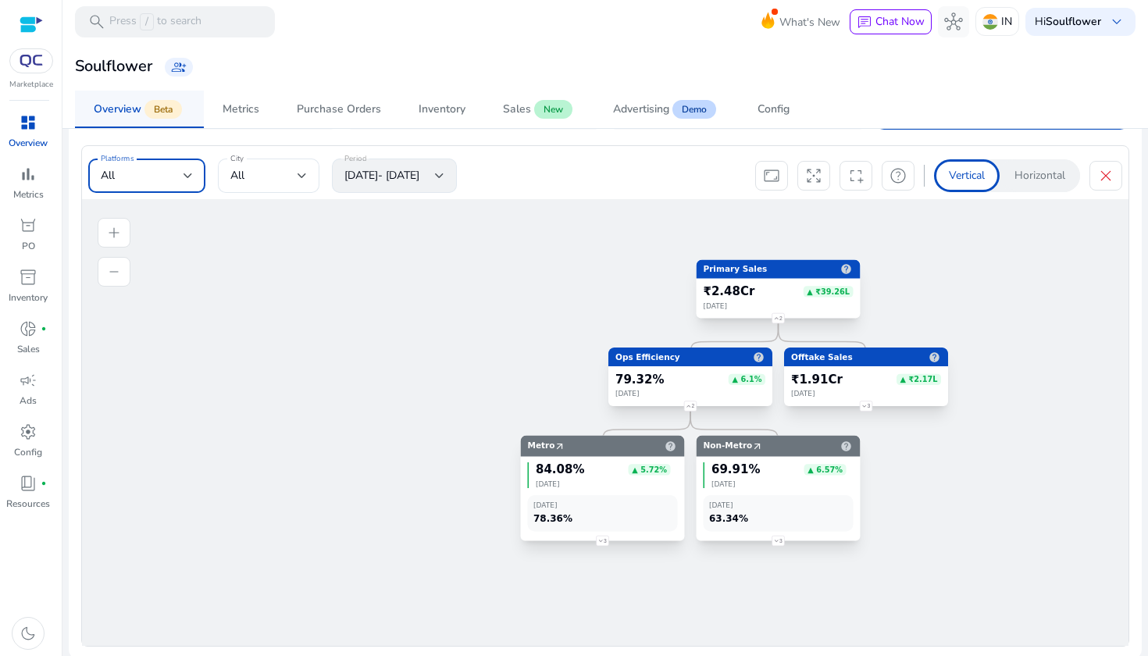
click at [129, 114] on div "Overview" at bounding box center [118, 109] width 48 height 11
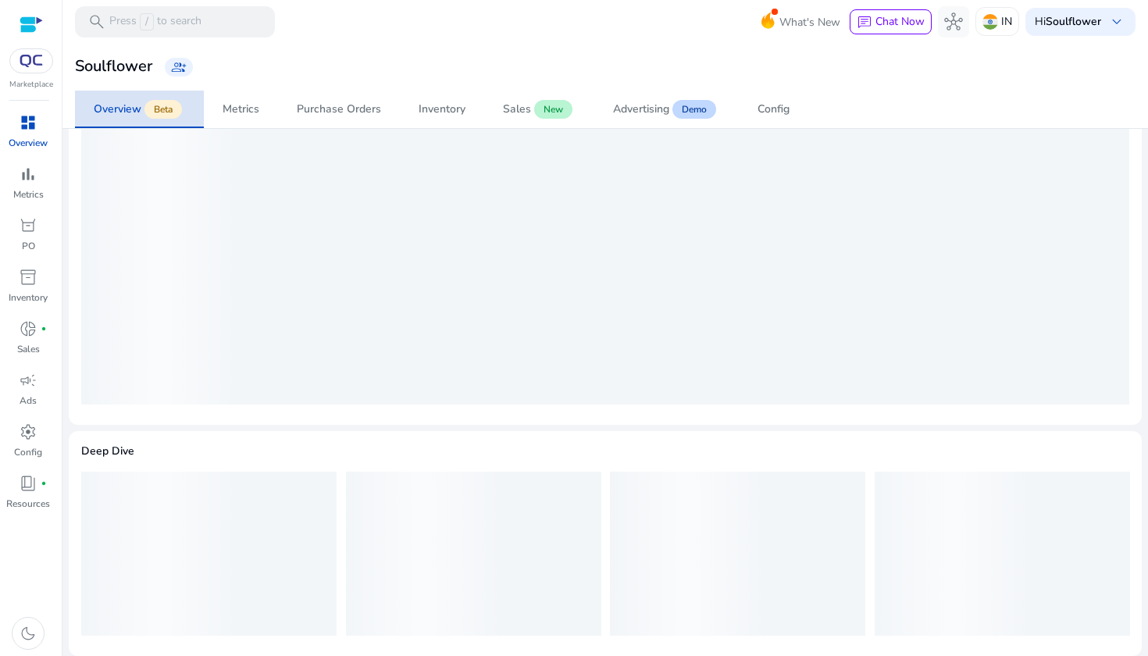
scroll to position [0, 0]
